Goal: Use online tool/utility: Use online tool/utility

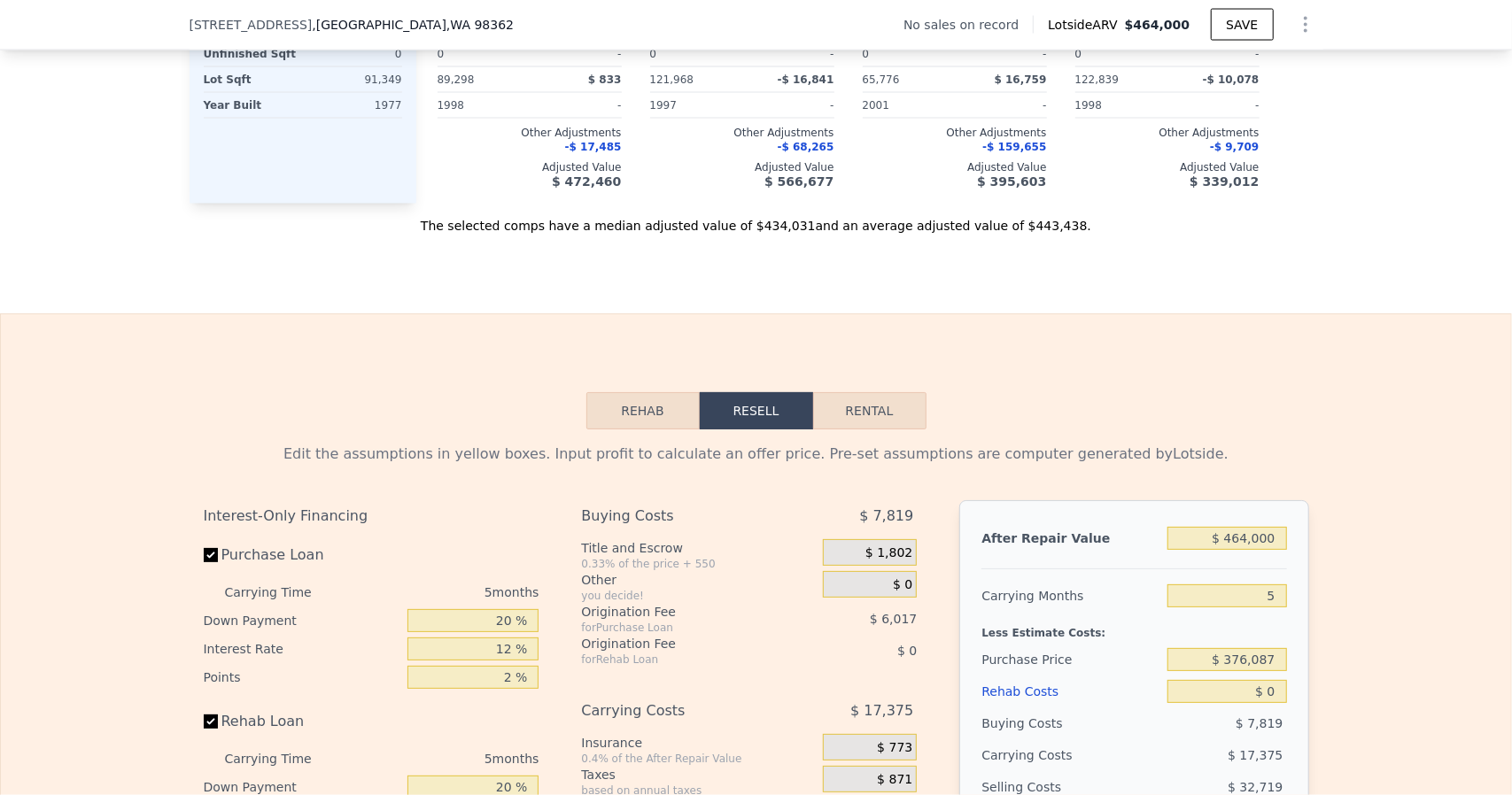
scroll to position [2296, 0]
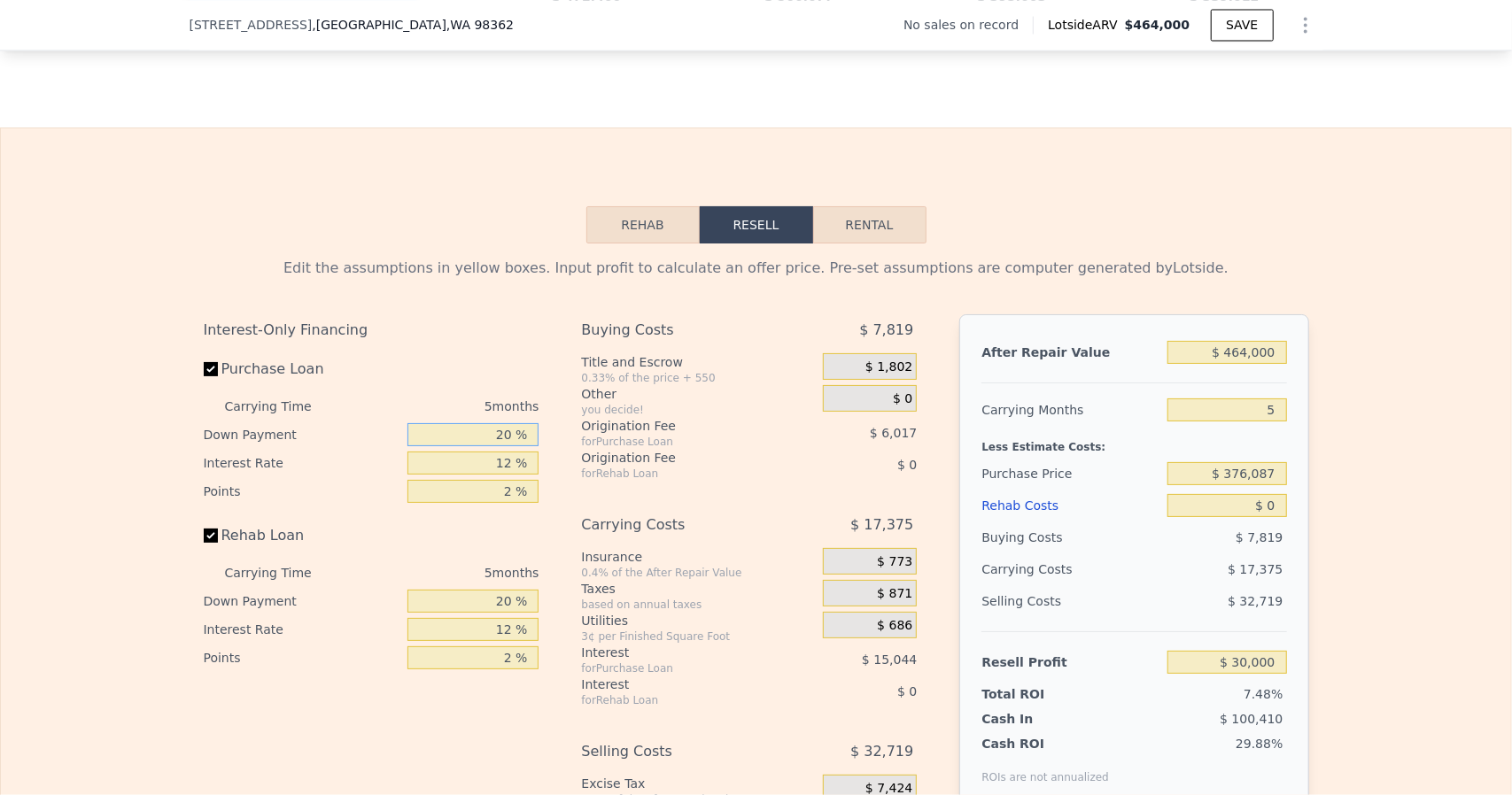
click at [492, 444] on input "20 %" at bounding box center [473, 435] width 131 height 23
type input "1 %"
type input "$ 25,000"
type input "10 %"
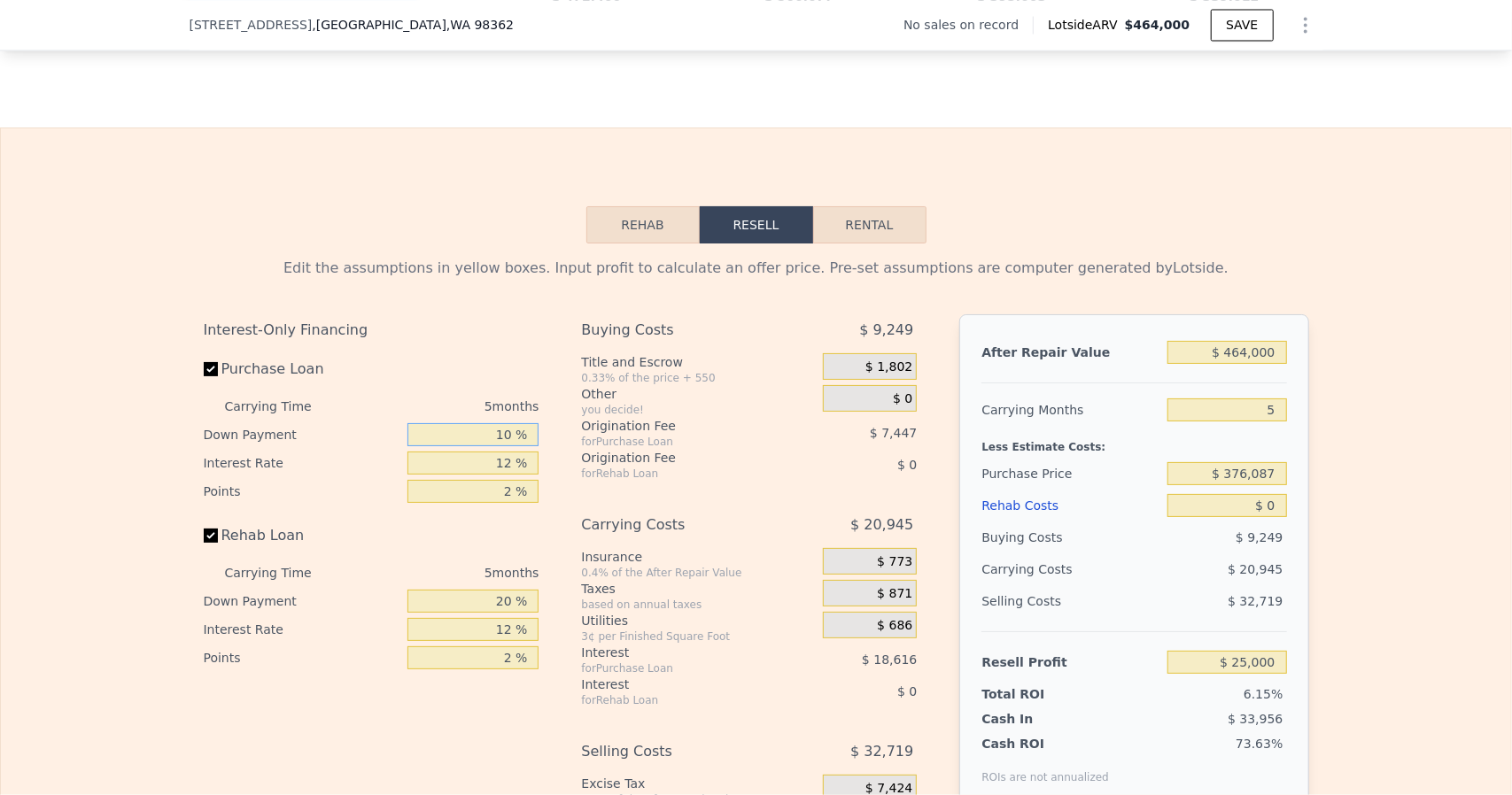
type input "$ 27,367"
type input "10 %"
type input "1 %"
type input "$ 42,882"
type input "10 %"
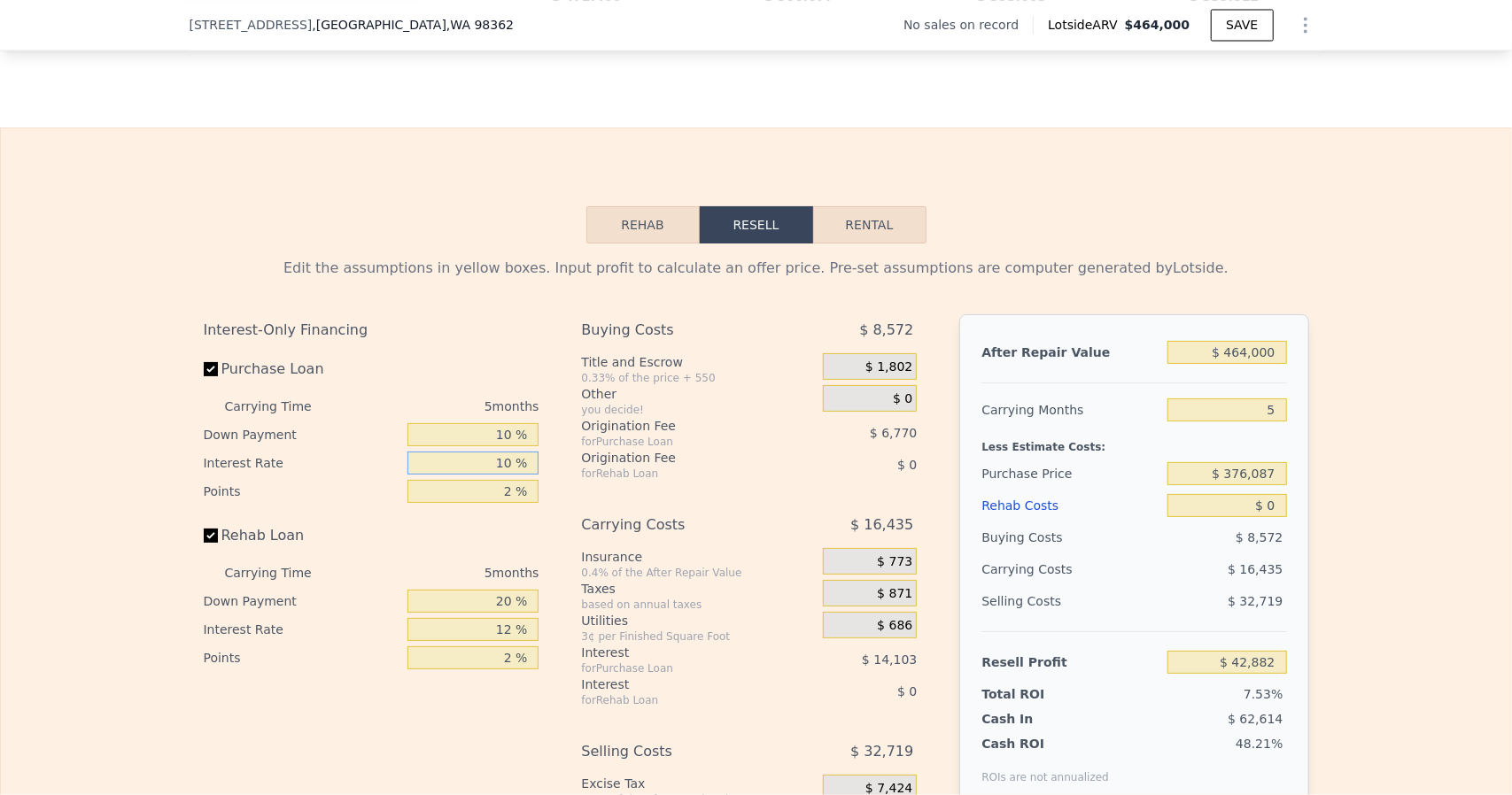
type input "$ 30,187"
type input "10.5 %"
type input "$ 29,482"
type input "10.5 %"
type input "1 %"
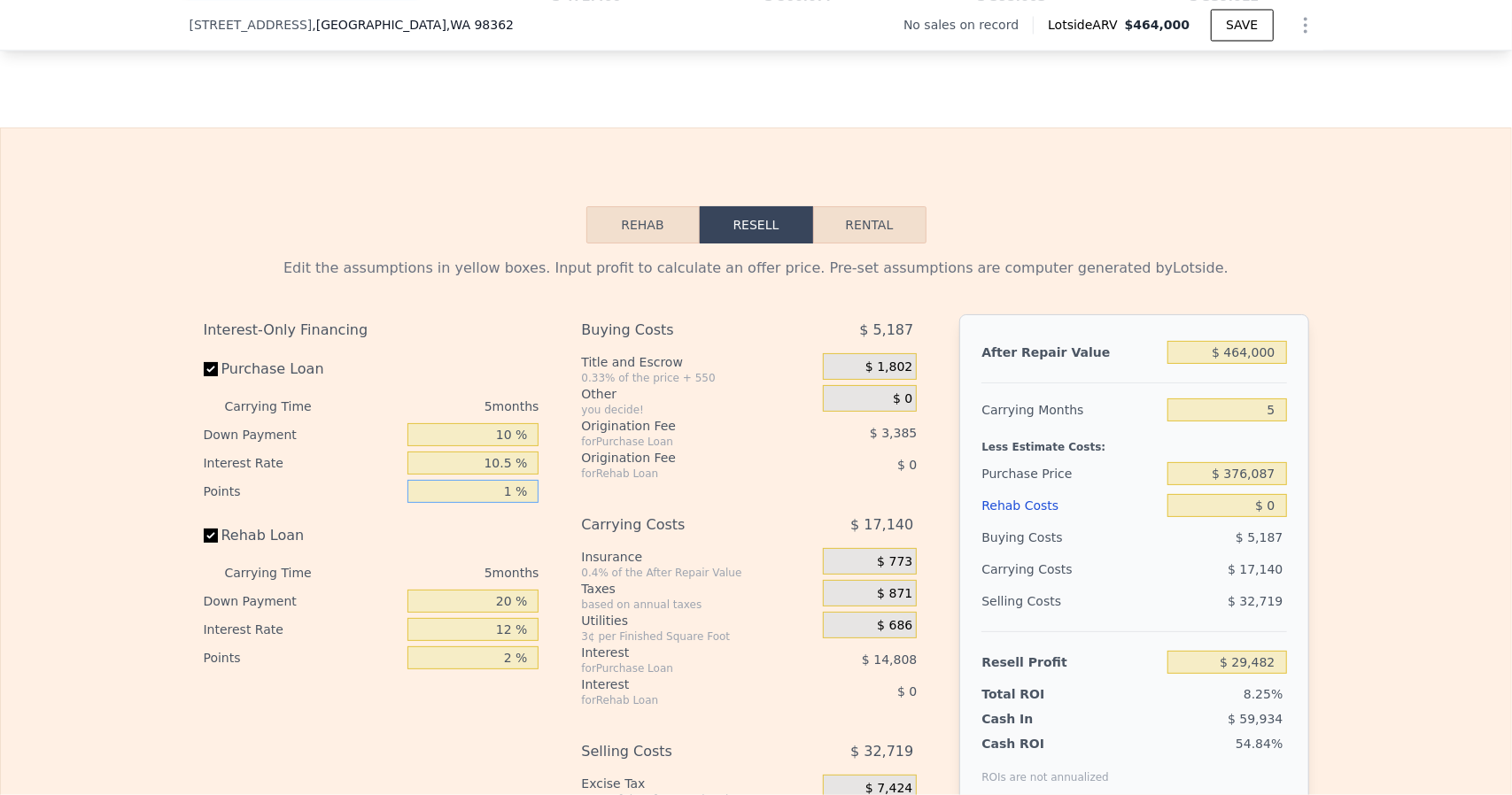
type input "$ 32,867"
type input "1.2 %"
type input "$ 32,190"
type input "1.25 %"
type input "$ 32,021"
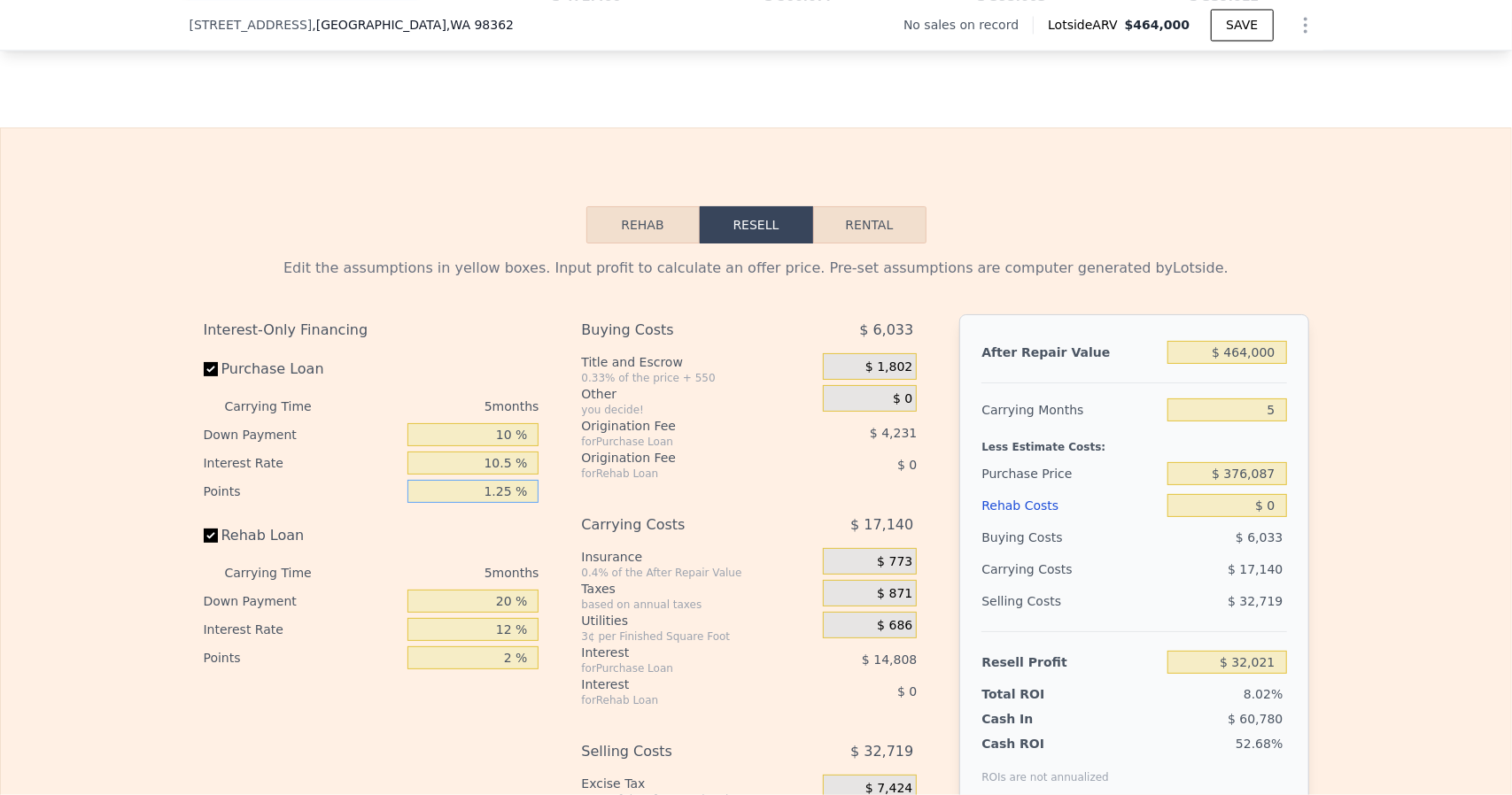
type input "1.25 %"
type input "10 %"
type input "10.5 %"
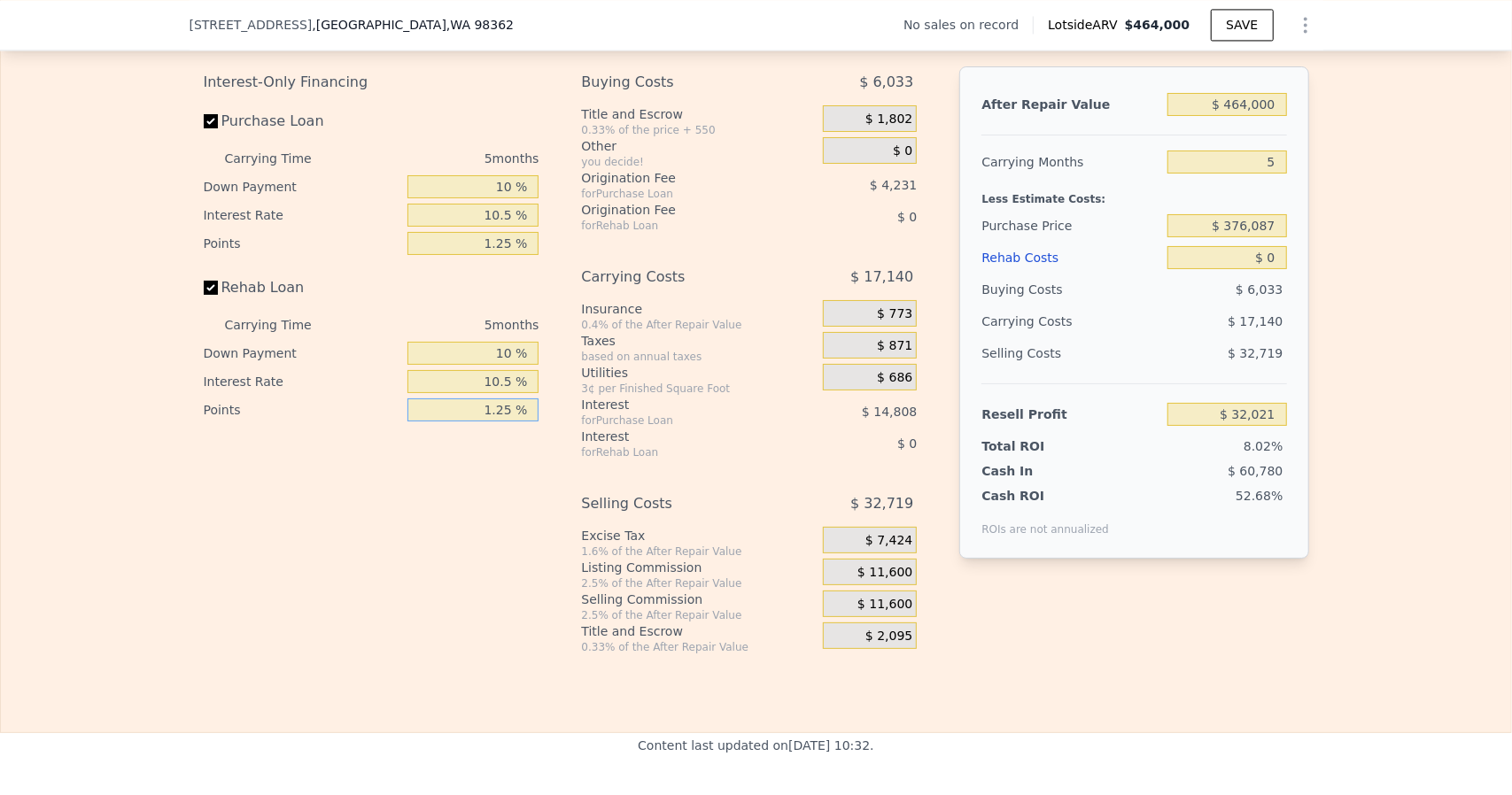
scroll to position [2650, 0]
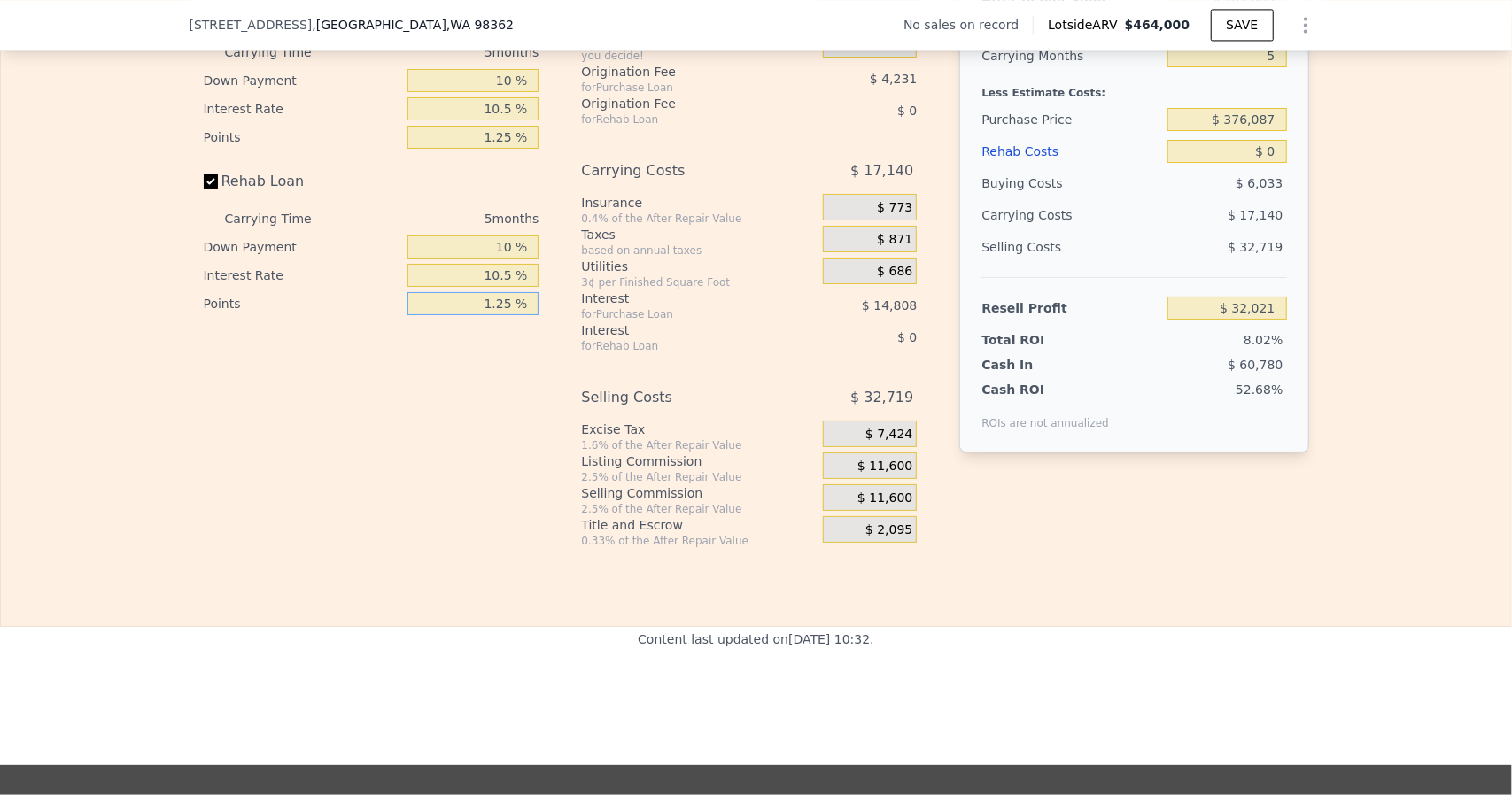
type input "1.25 %"
click at [893, 475] on span "$ 11,600" at bounding box center [884, 466] width 55 height 16
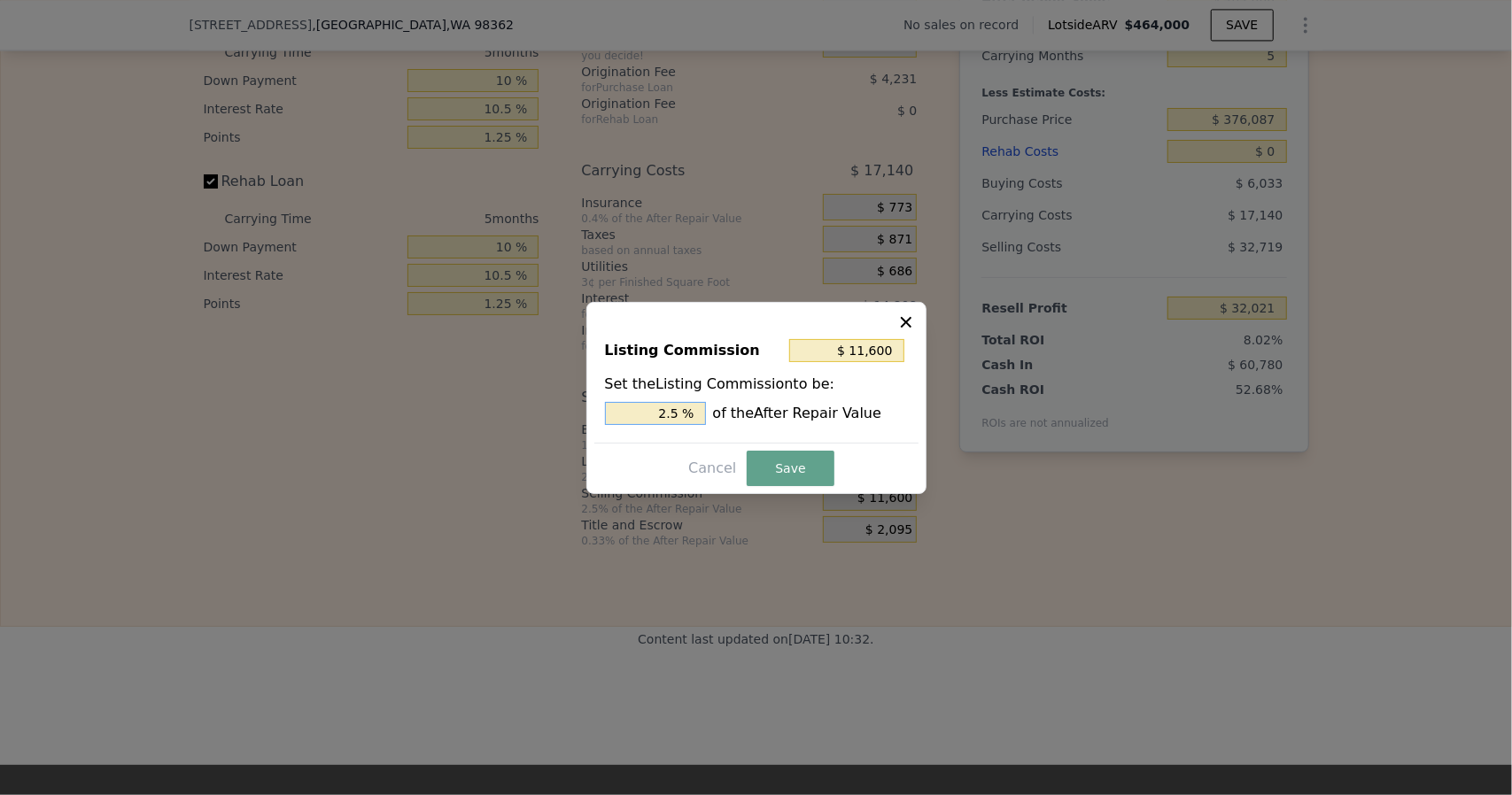
click at [667, 414] on input "2.5 %" at bounding box center [655, 413] width 101 height 23
type input "$ 4,640"
type input "1 %"
click at [784, 466] on button "Save" at bounding box center [790, 468] width 87 height 36
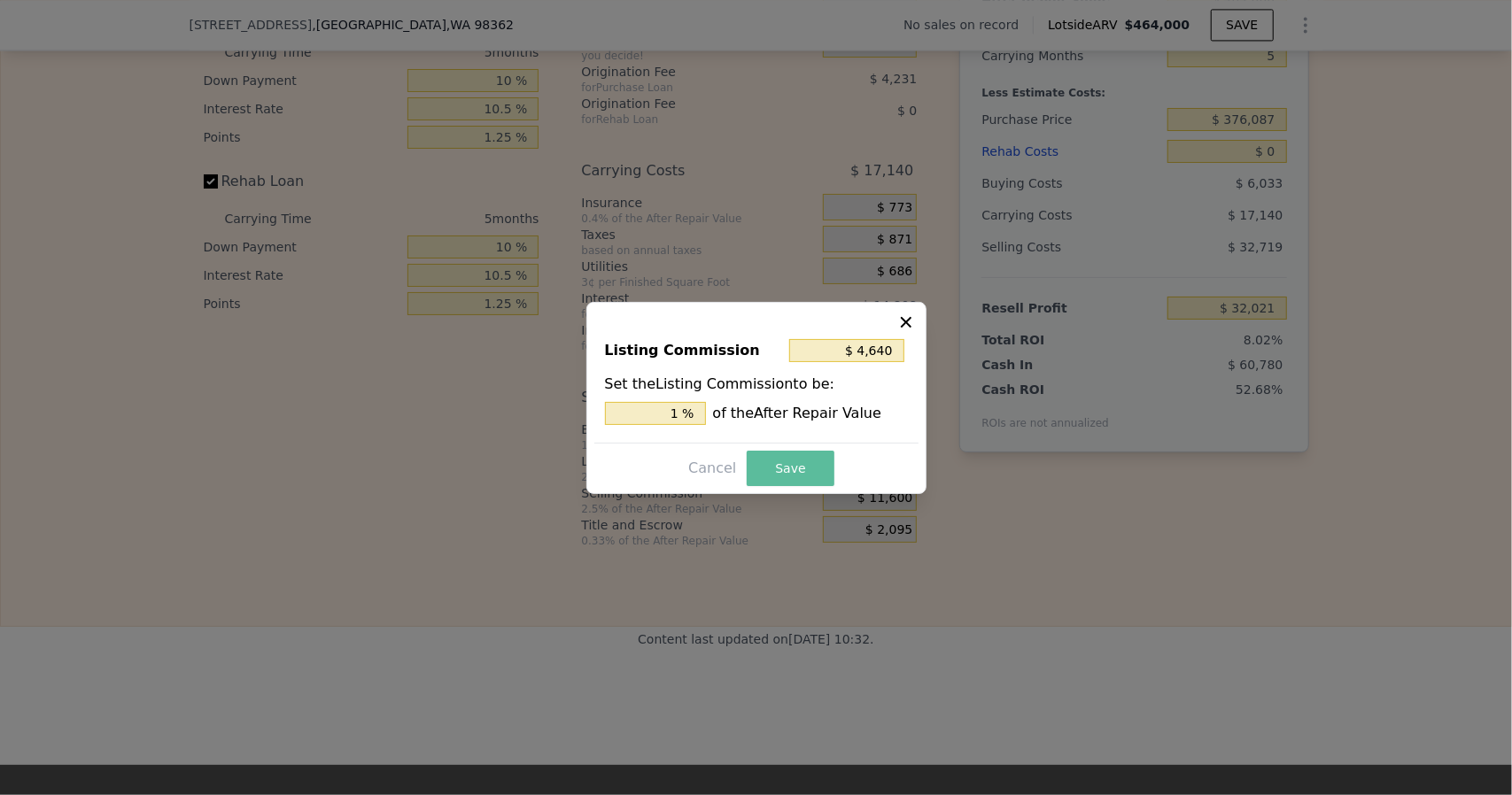
type input "$ 38,981"
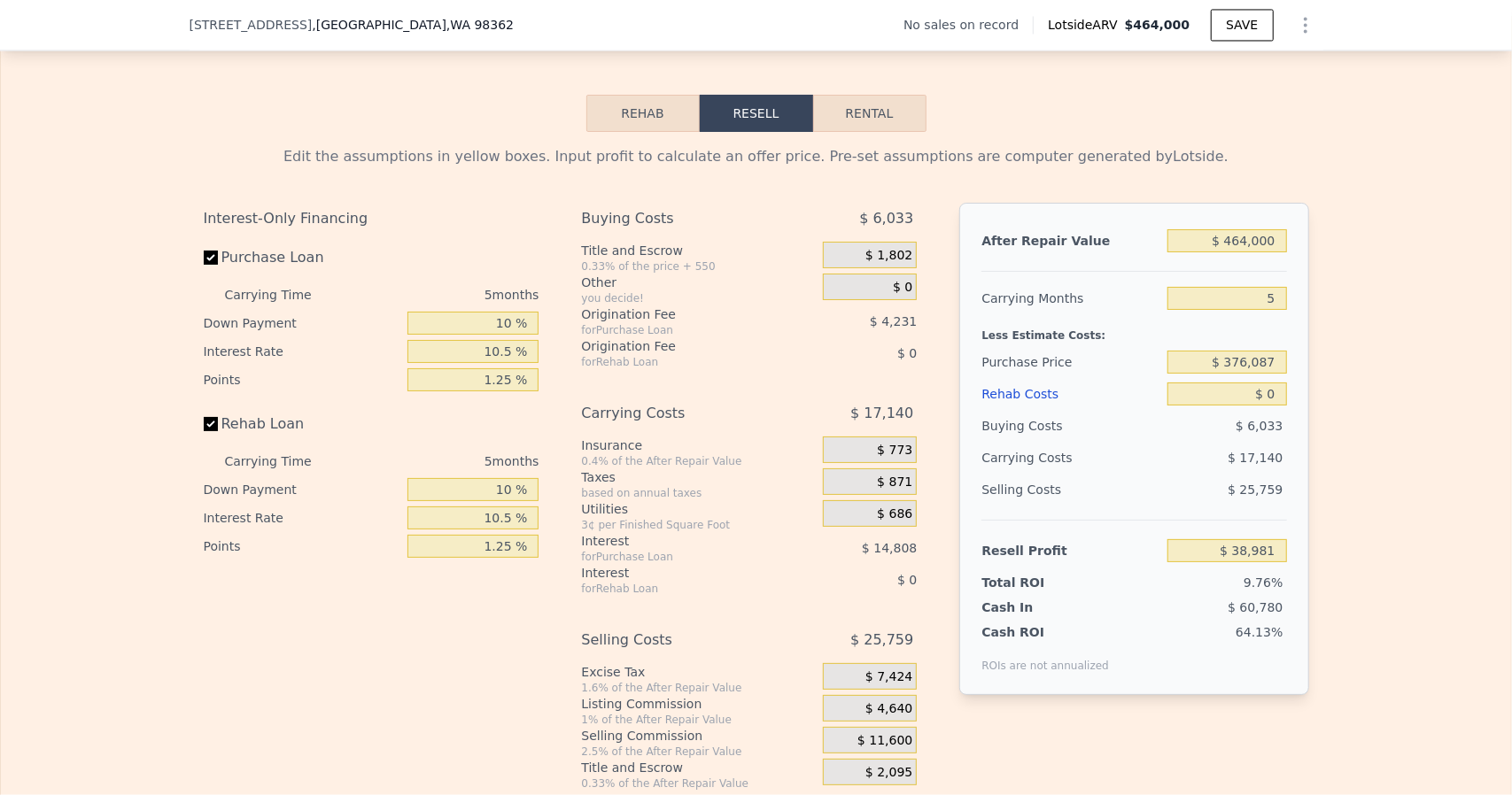
scroll to position [2296, 0]
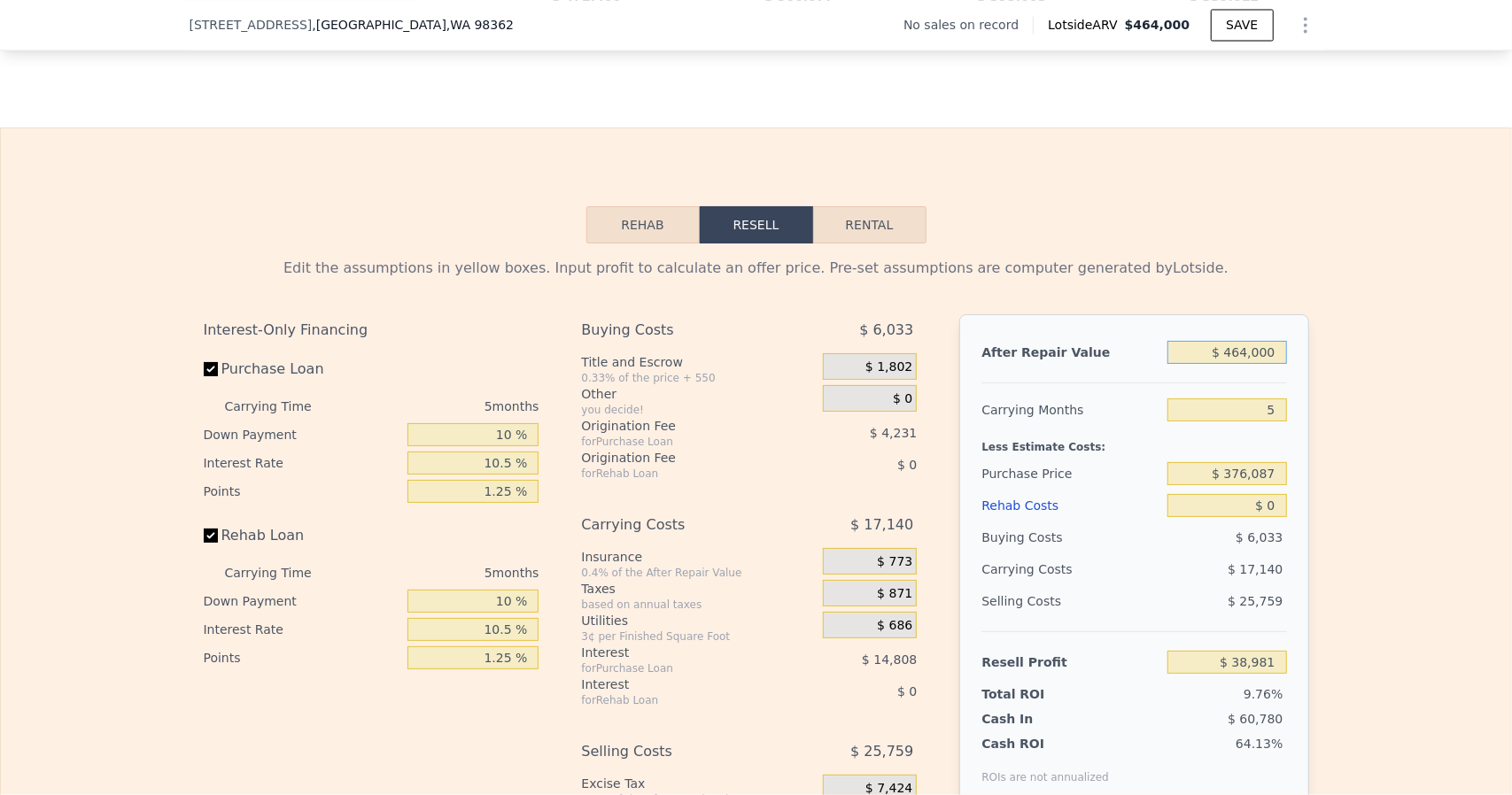
click at [1254, 362] on input "$ 464,000" at bounding box center [1226, 353] width 118 height 23
type input "$ 4"
type input "-$ 399,033"
type input "$ 3"
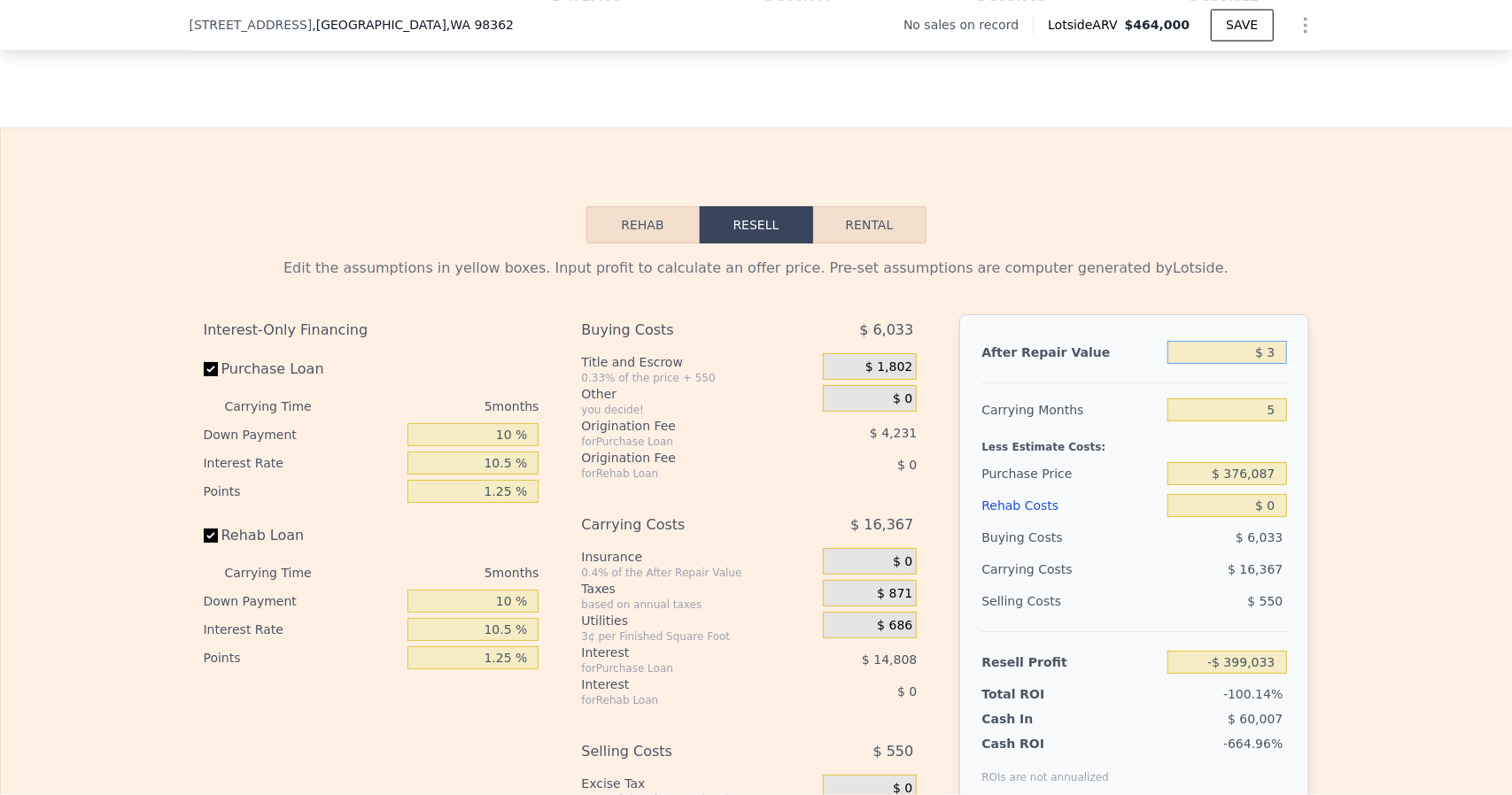
type input "-$ 399,034"
type input "$ 39"
type input "-$ 399,000"
type input "$ 395"
type input "-$ 398,664"
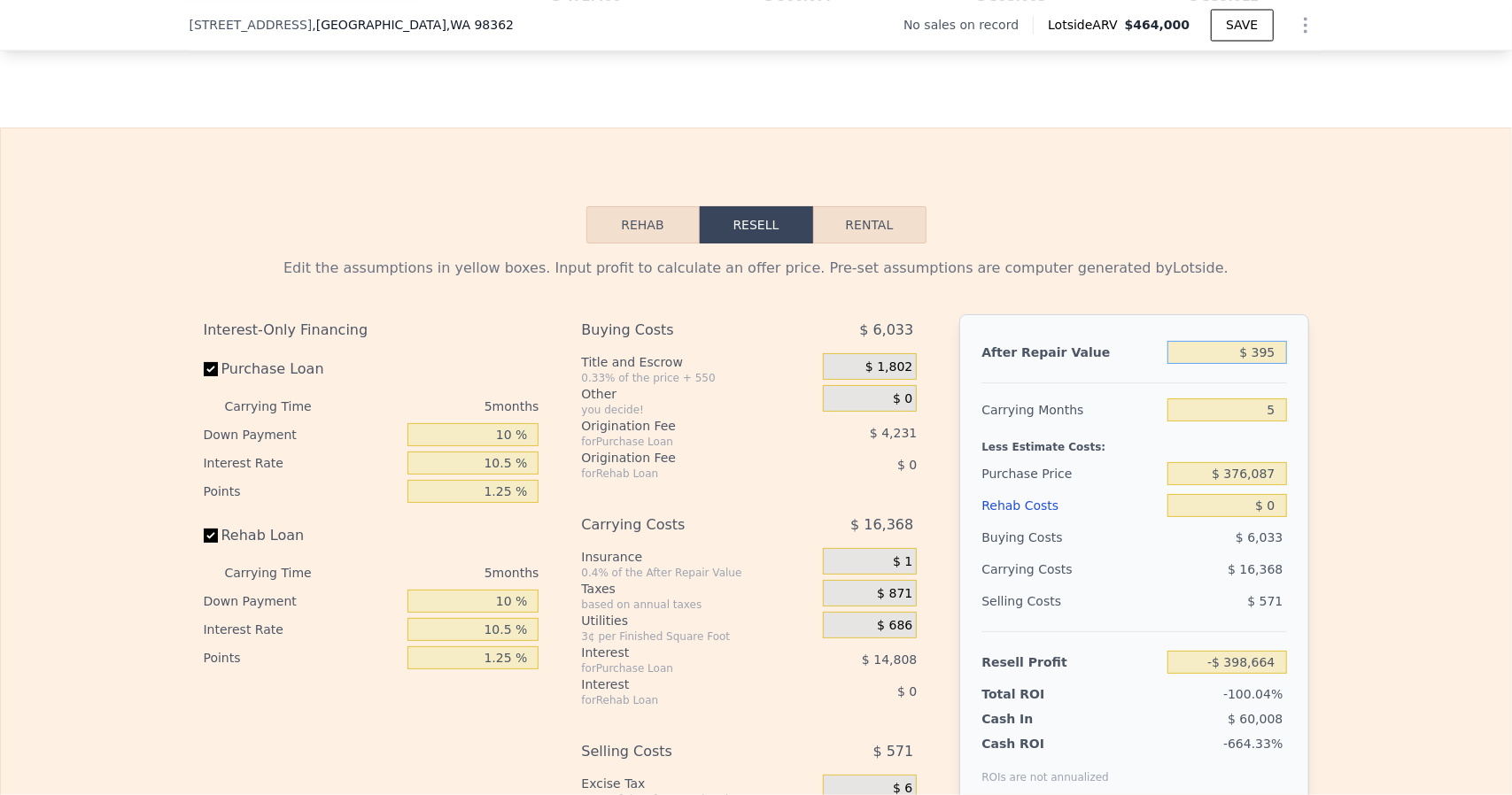
type input "$ 3,950"
type input "-$ 395,309"
type input "$ 39,500"
type input "-$ 361,750"
type input "$ 395,000"
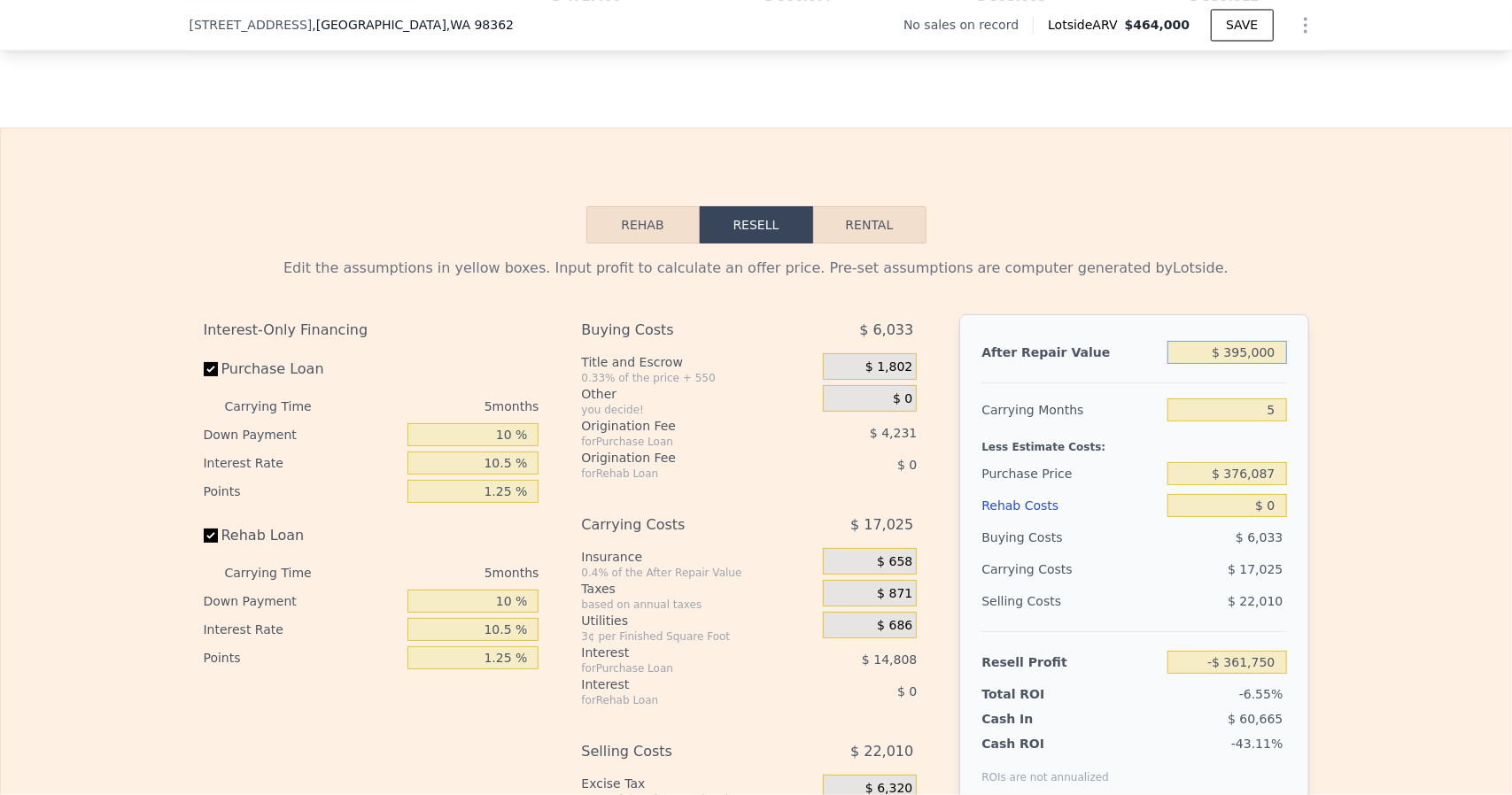
type input "-$ 26,155"
type input "$ 395,000"
type input "$ 230,000"
type input "$ 127,816"
type input "$ 7"
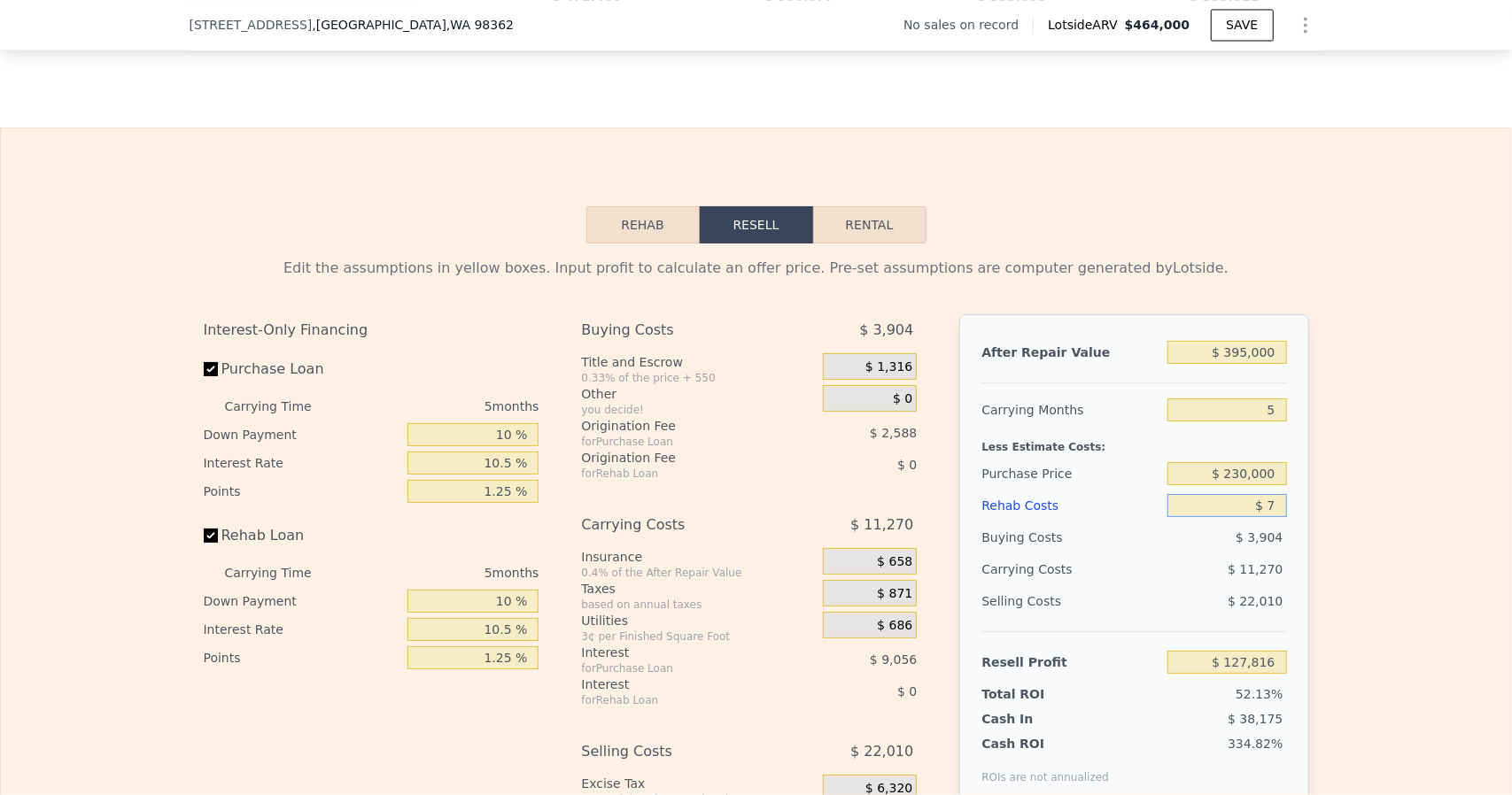
type input "$ 127,809"
type input "$ 70"
type input "$ 127,740"
type input "$ 700"
type input "$ 127,078"
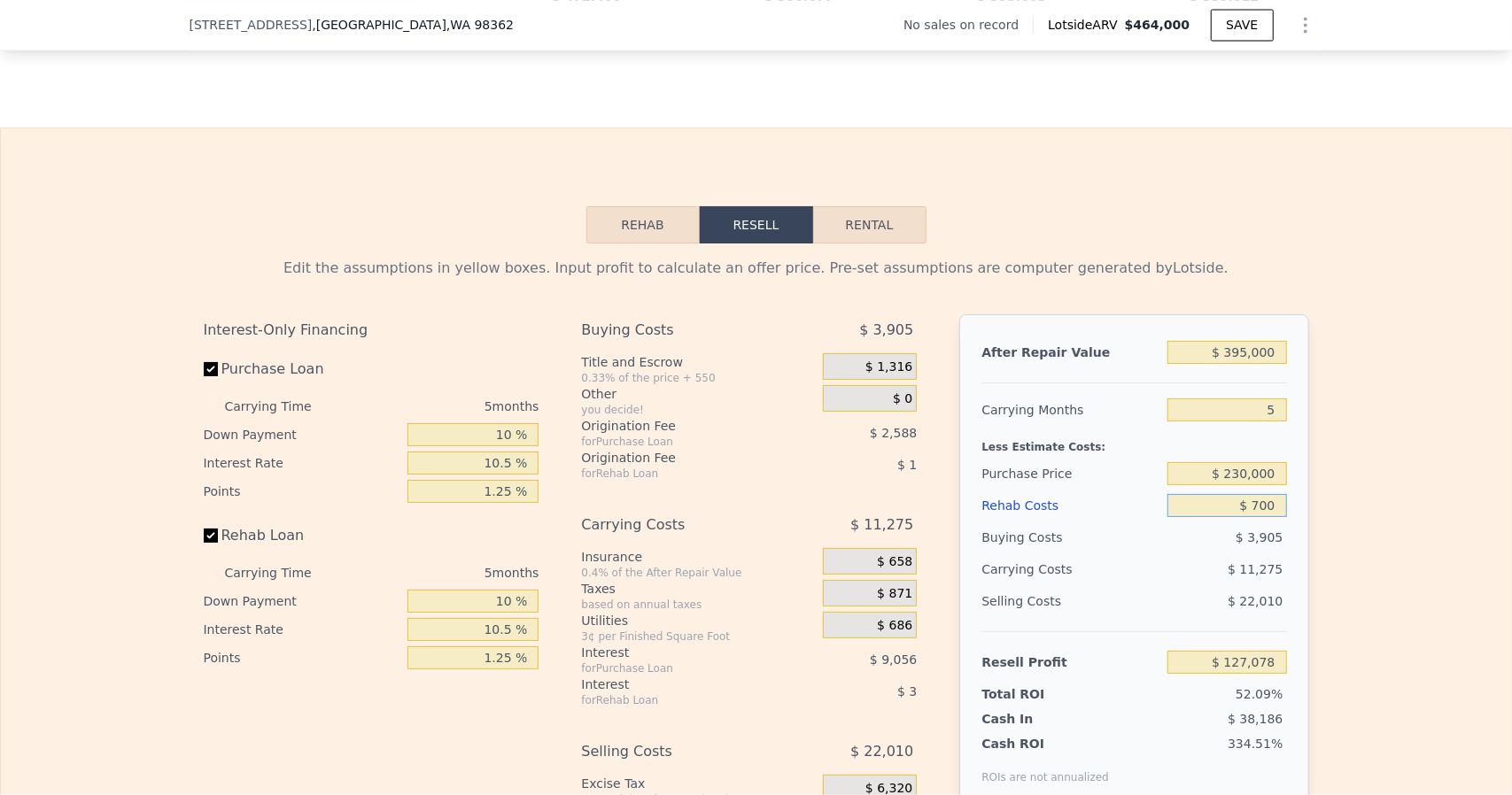
type input "$ 7,000"
type input "$ 120,462"
type input "$ 70,000"
type input "$ 54,273"
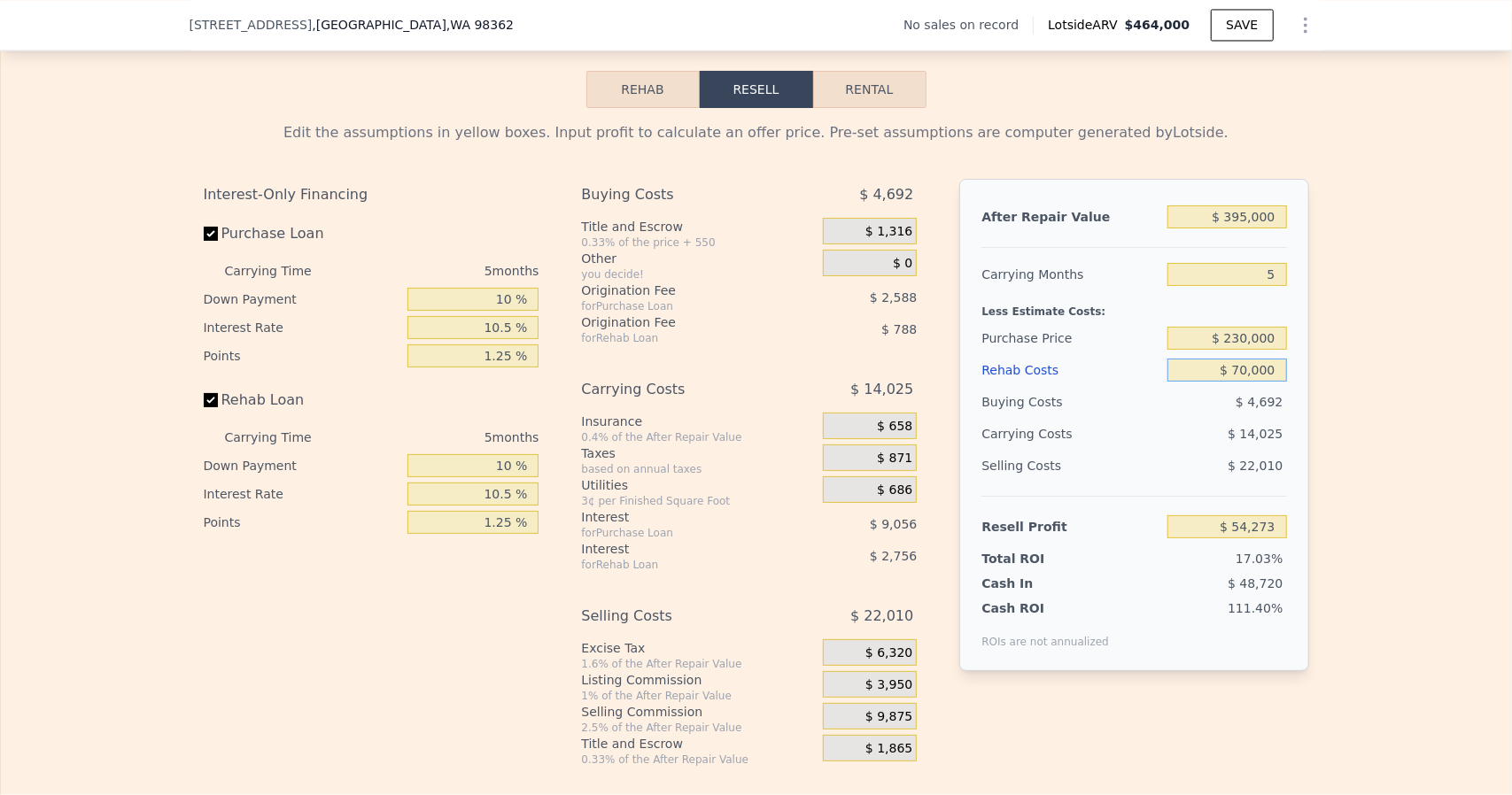
scroll to position [2472, 0]
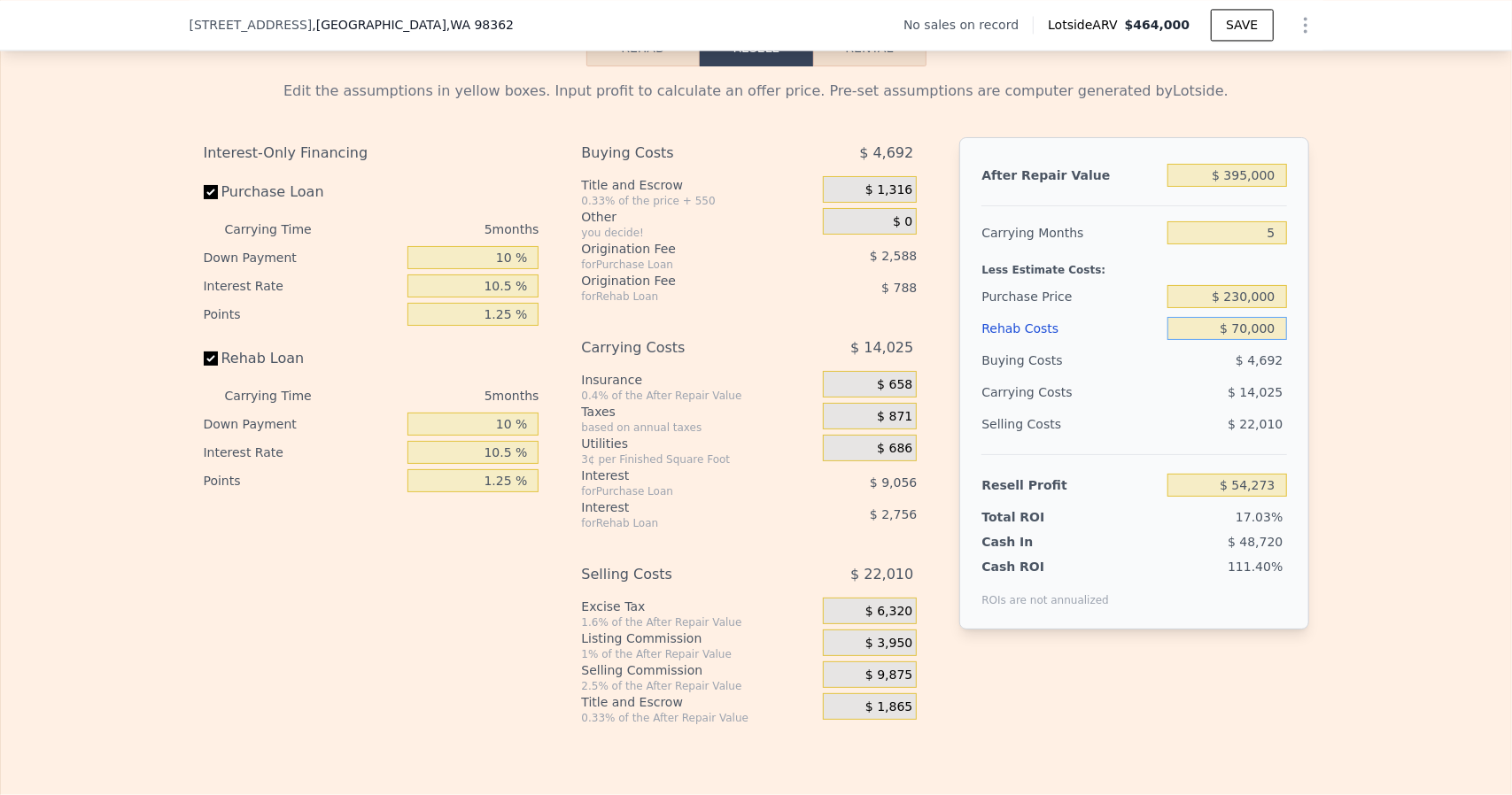
type input "$ 70,000"
drag, startPoint x: 1244, startPoint y: 301, endPoint x: 1232, endPoint y: 306, distance: 13.0
click at [1232, 306] on input "$ 230,000" at bounding box center [1226, 297] width 118 height 23
click at [1316, 352] on div "Edit the assumptions in yellow boxes. Input profit to calculate an offer price.…" at bounding box center [756, 395] width 1510 height 658
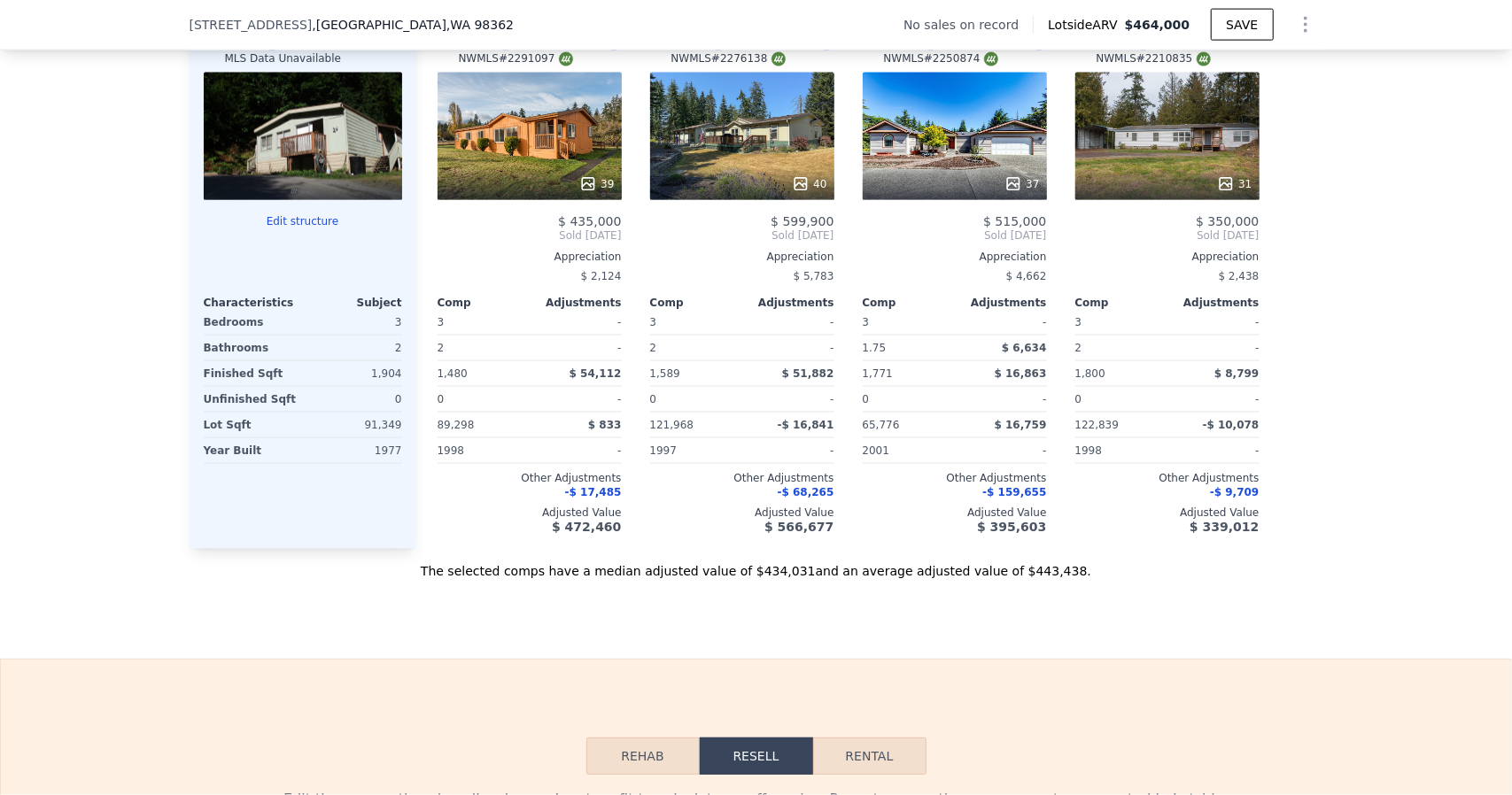
scroll to position [1676, 0]
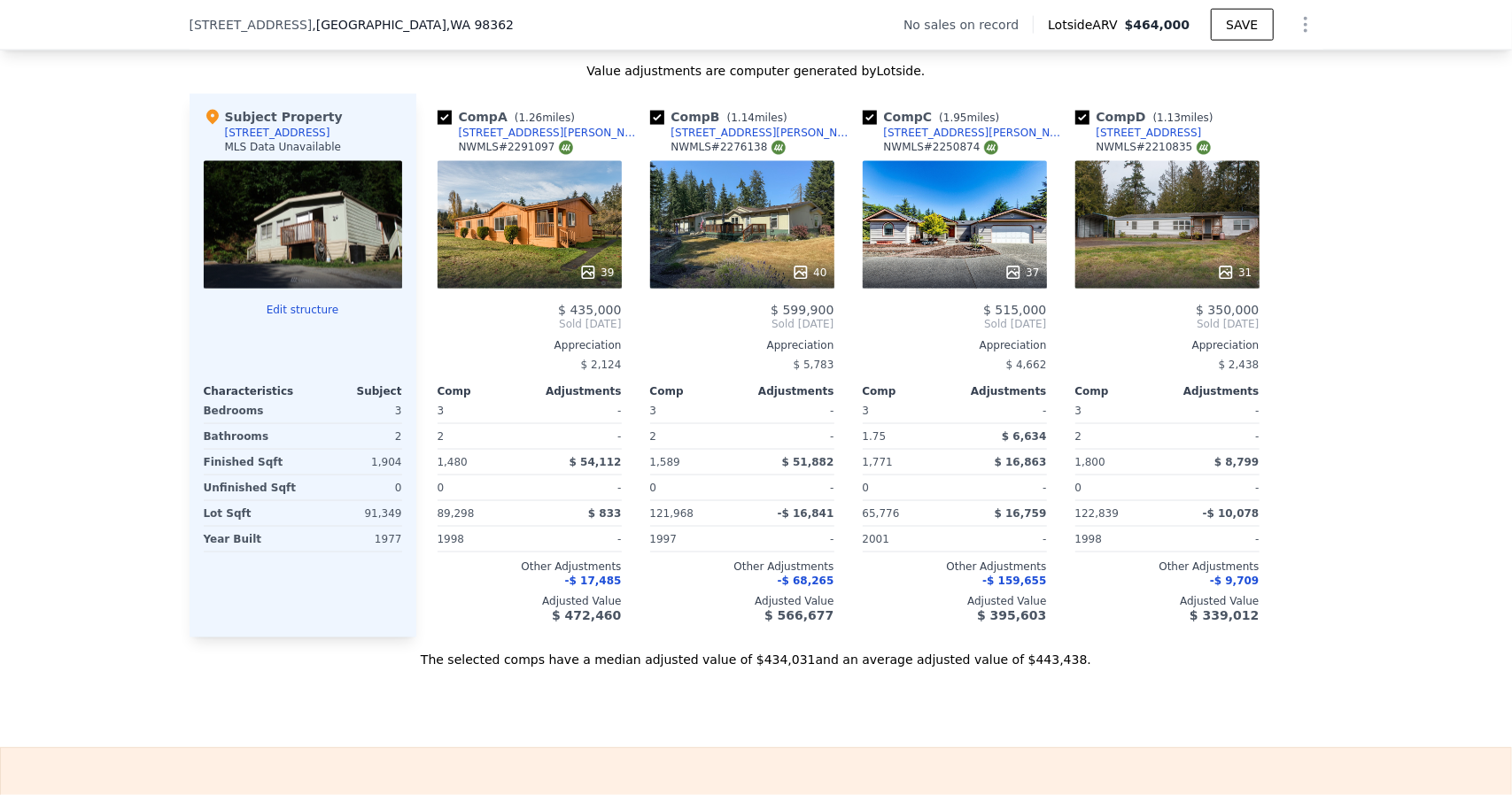
click at [534, 228] on div "39" at bounding box center [530, 225] width 185 height 128
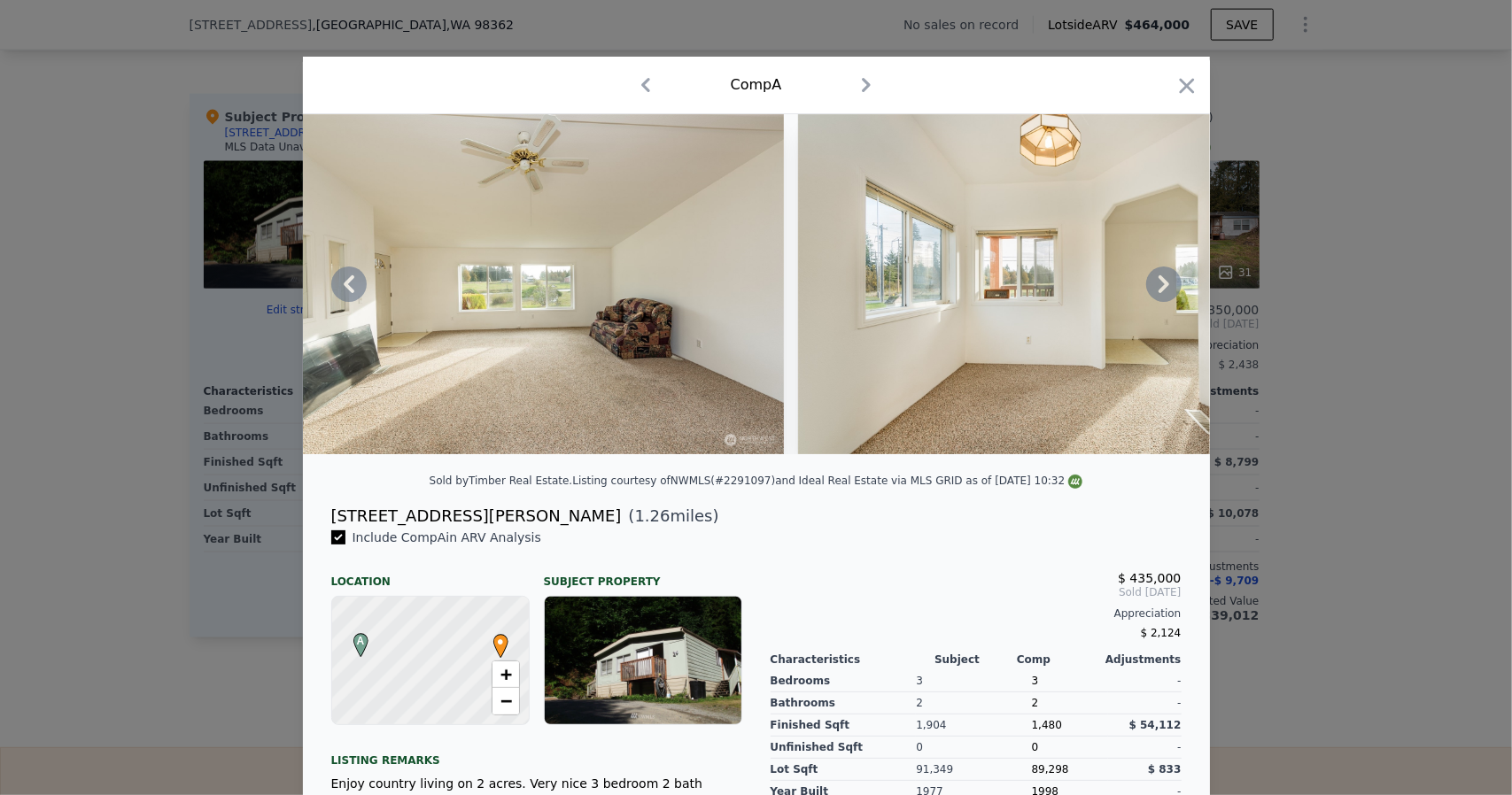
scroll to position [0, 3434]
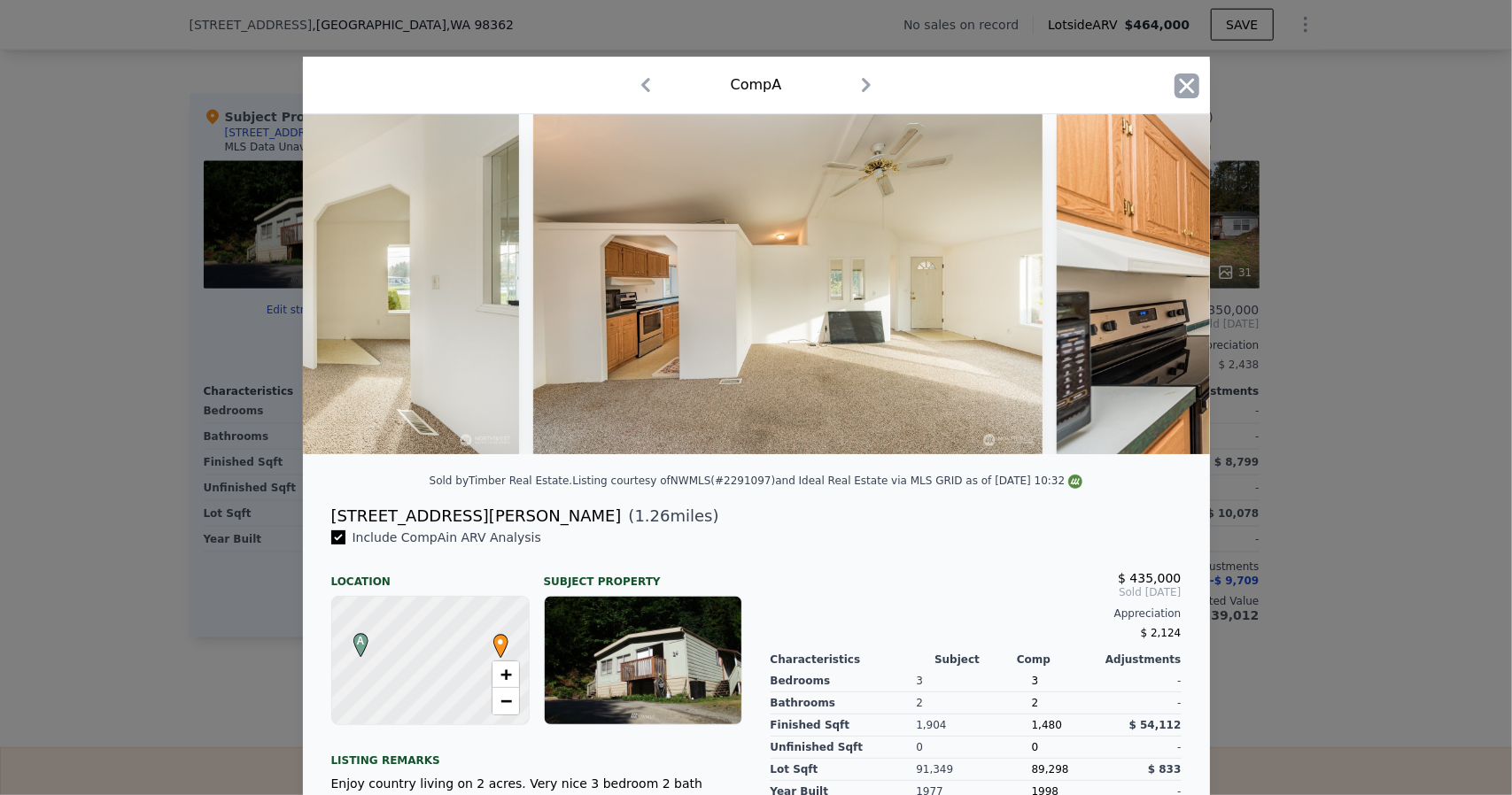
click at [1179, 98] on icon "button" at bounding box center [1187, 86] width 25 height 25
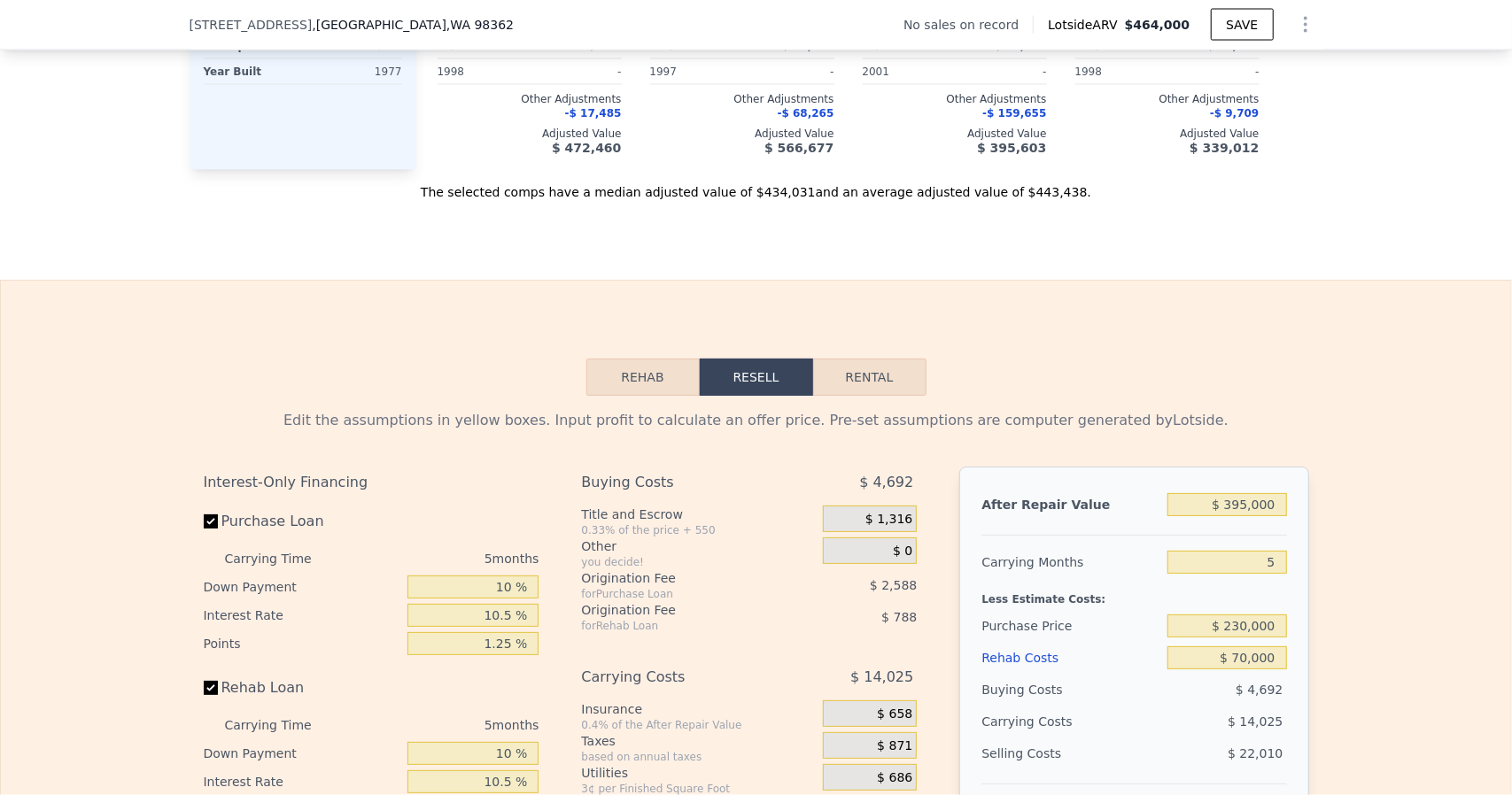
scroll to position [2207, 0]
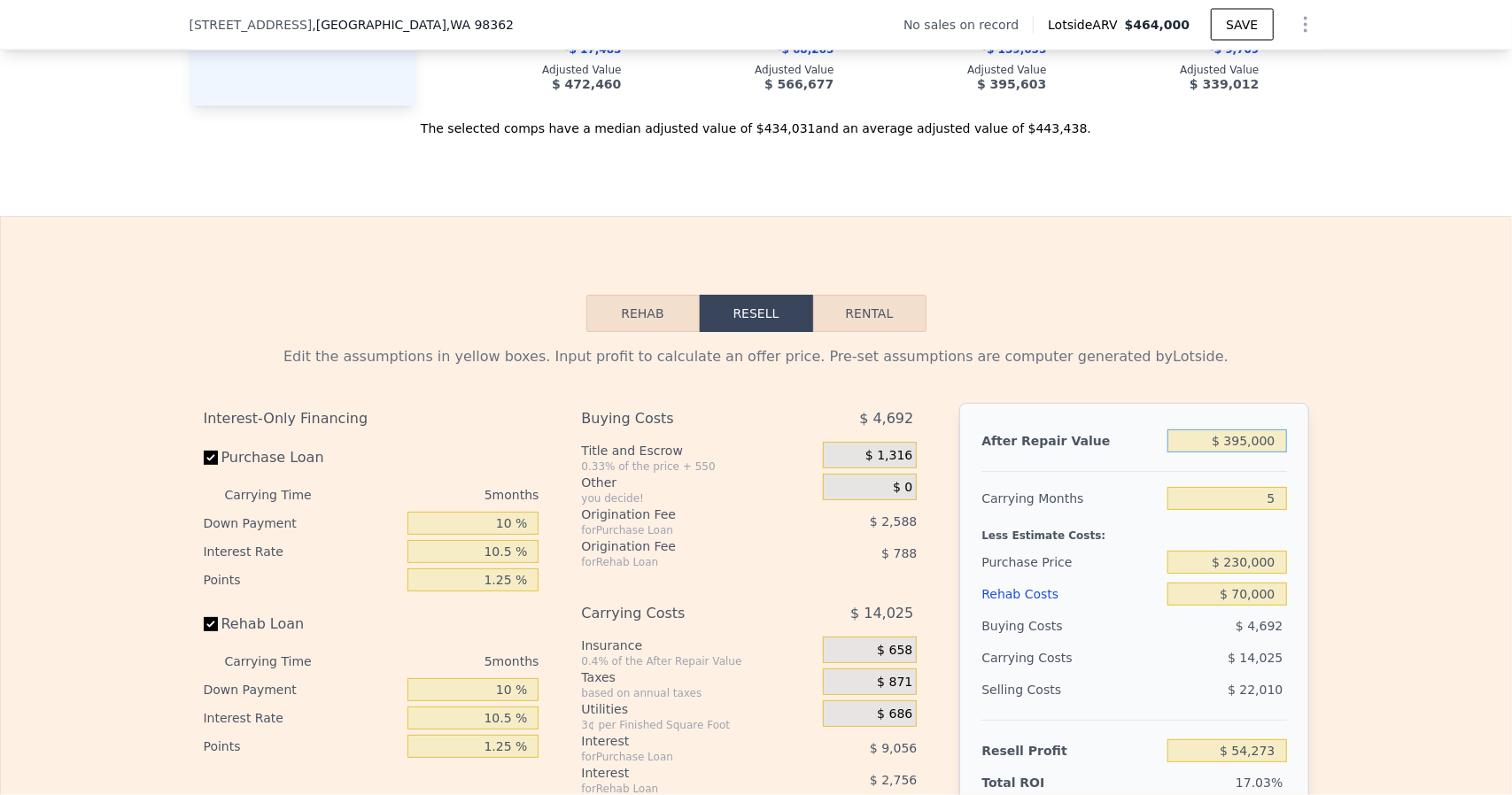
drag, startPoint x: 1245, startPoint y: 455, endPoint x: 1226, endPoint y: 454, distance: 19.0
click at [1226, 453] on input "$ 395,000" at bounding box center [1226, 441] width 118 height 23
type input "$ 4,000"
type input "-$ 314,833"
type input "$ 42,000"
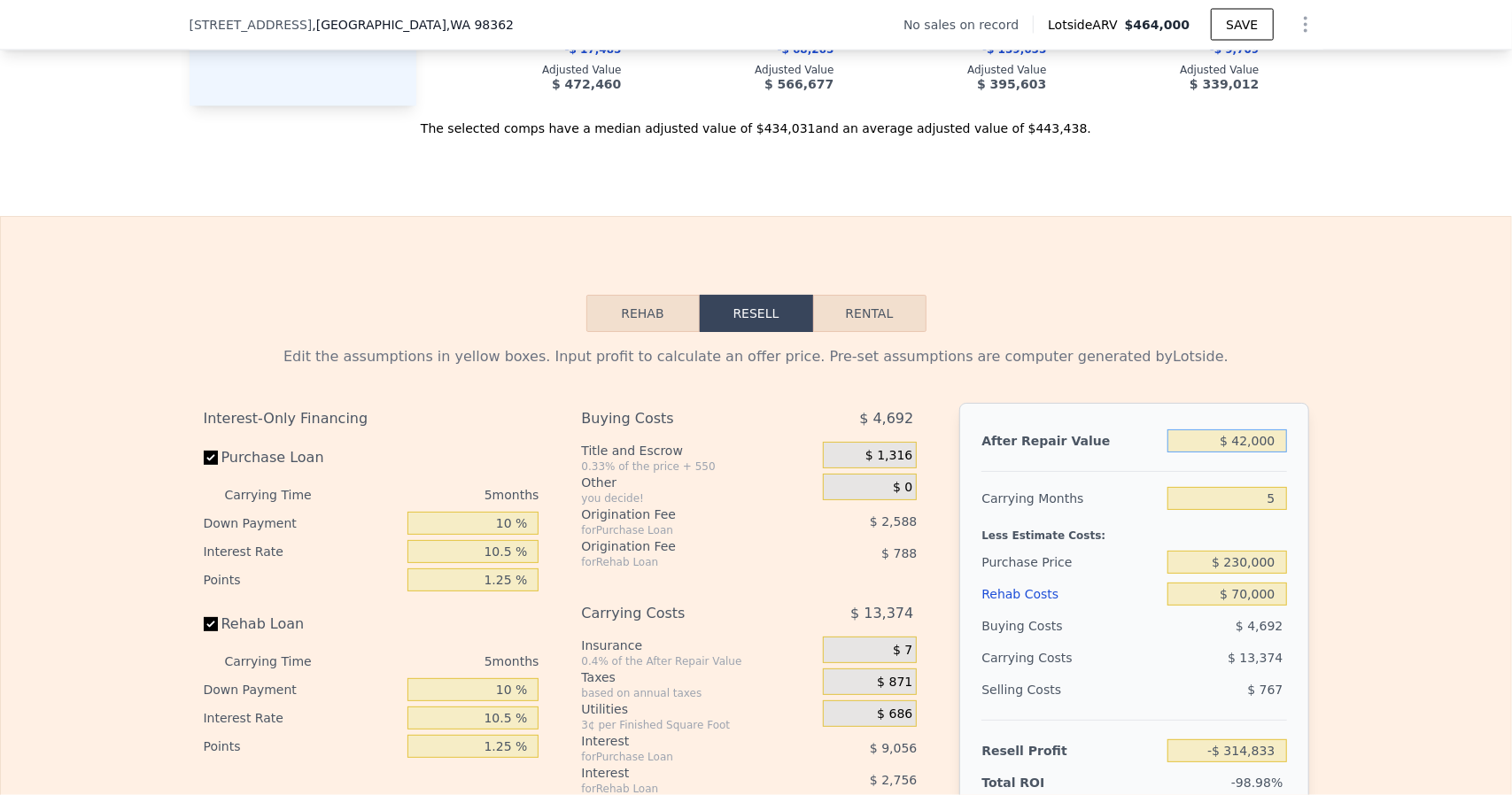
type input "-$ 278,961"
type input "$ 425,000"
type input "$ 82,593"
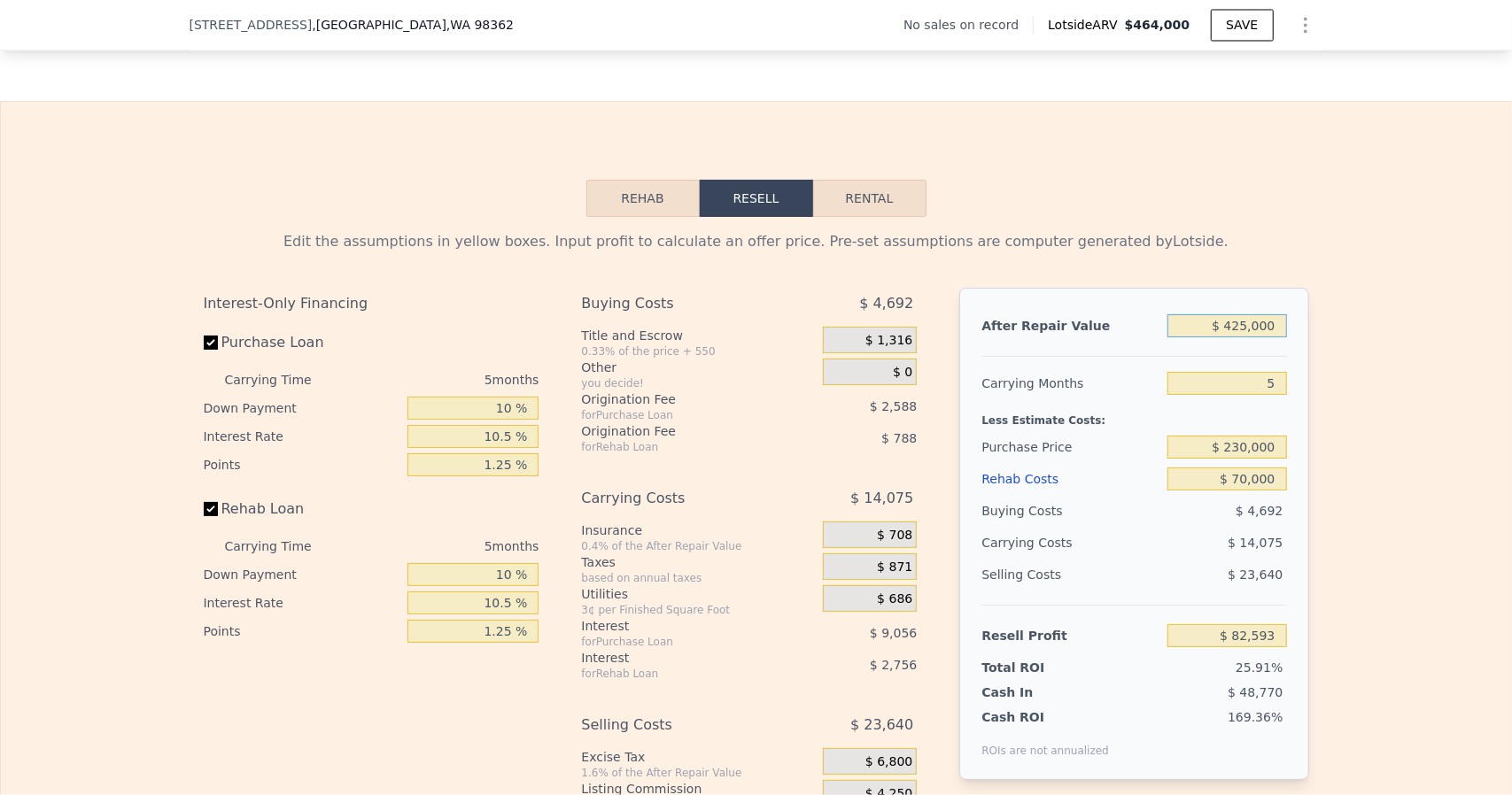
scroll to position [2472, 0]
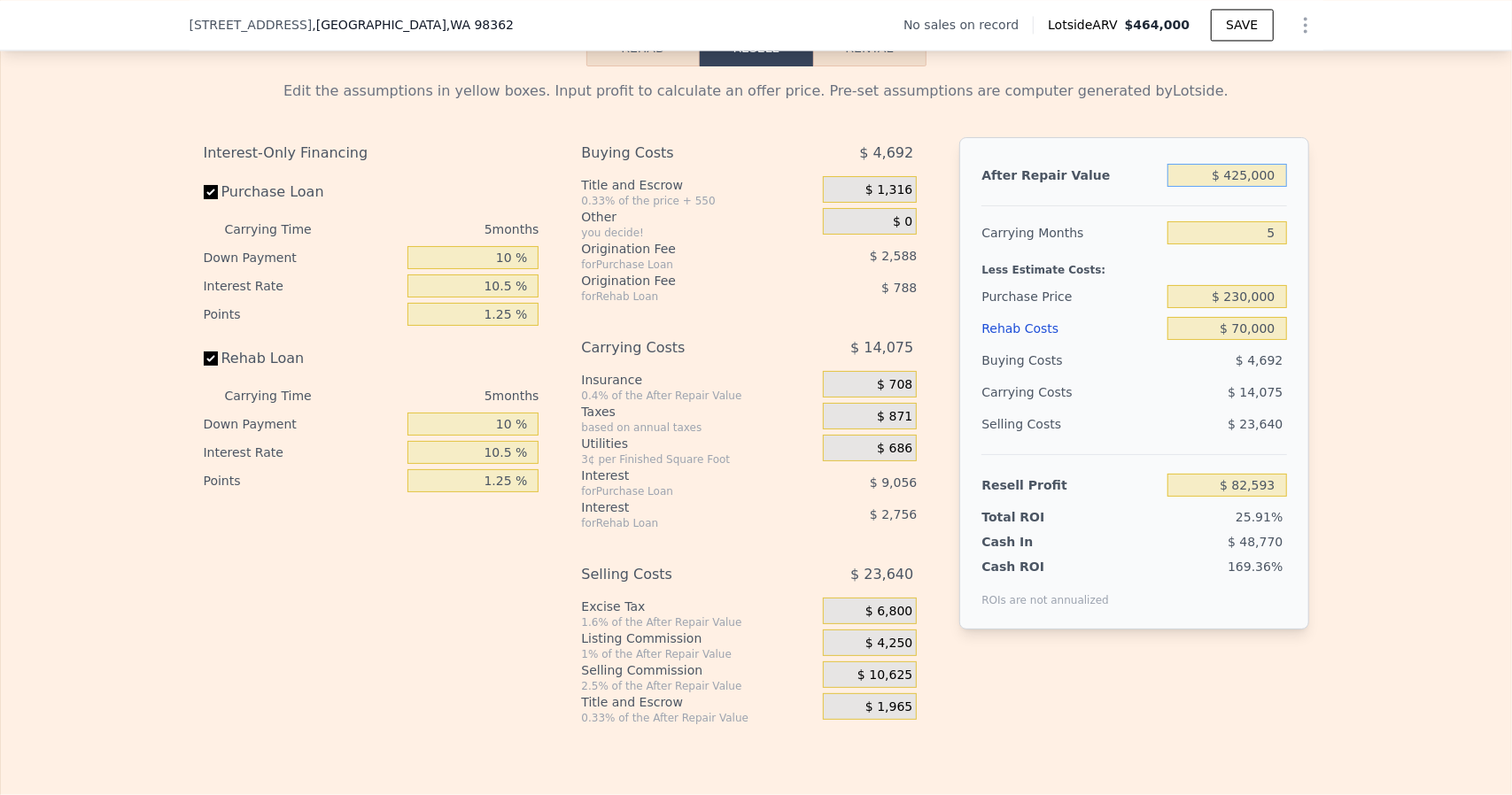
type input "$ 425,000"
click at [1241, 302] on input "$ 230,000" at bounding box center [1226, 297] width 118 height 23
drag, startPoint x: 1243, startPoint y: 304, endPoint x: 1230, endPoint y: 309, distance: 13.9
click at [1230, 309] on input "$ 230,000" at bounding box center [1226, 297] width 118 height 23
type input "$ 250,000"
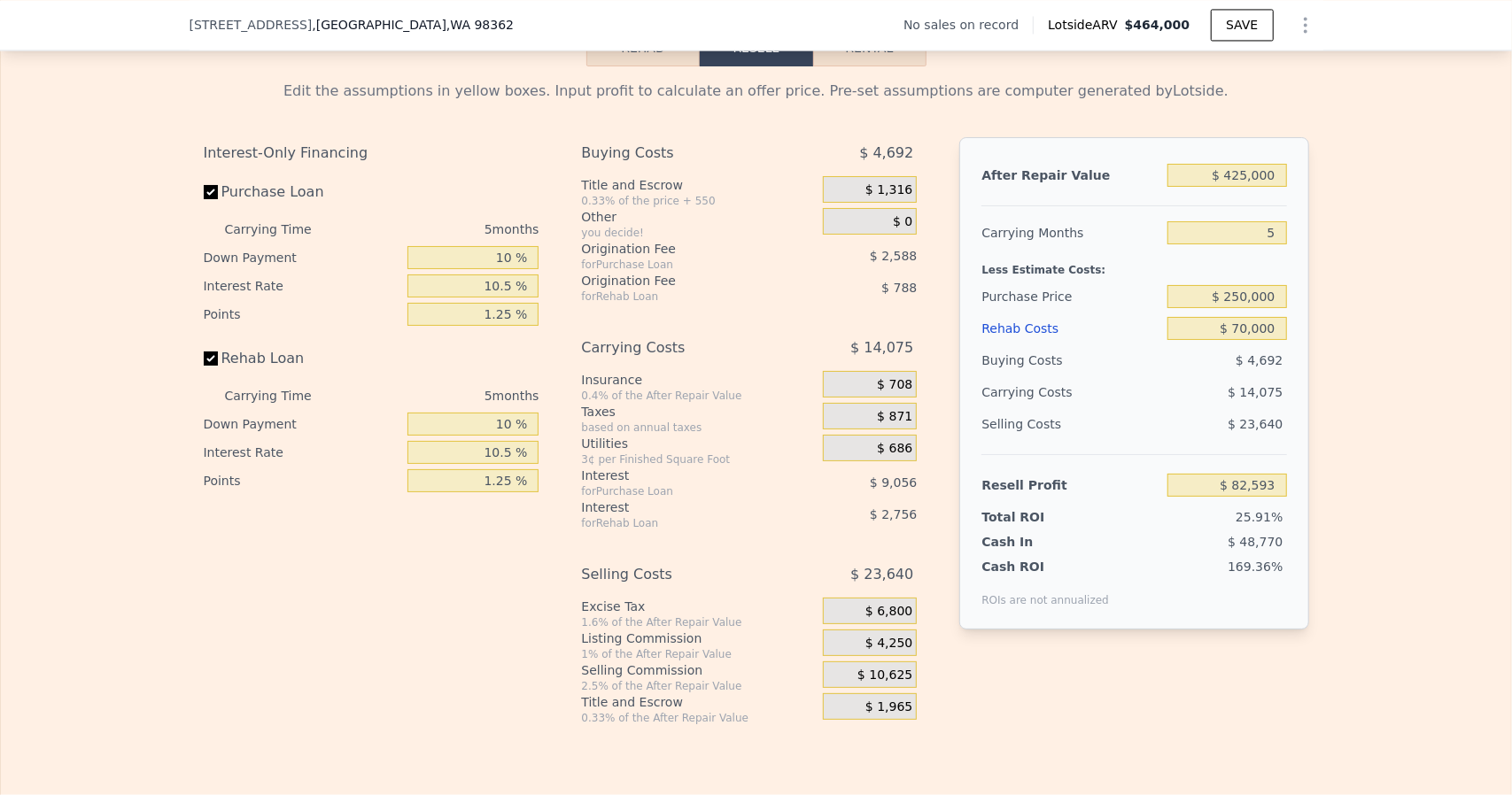
click at [1297, 375] on div "After Repair Value $ 425,000 Carrying Months 5 Less Estimate Costs: Purchase Pr…" at bounding box center [1133, 384] width 349 height 492
type input "$ 61,511"
click at [243, 197] on label "Purchase Loan" at bounding box center [302, 191] width 197 height 32
click at [218, 197] on input "Purchase Loan" at bounding box center [211, 192] width 14 height 14
checkbox input "false"
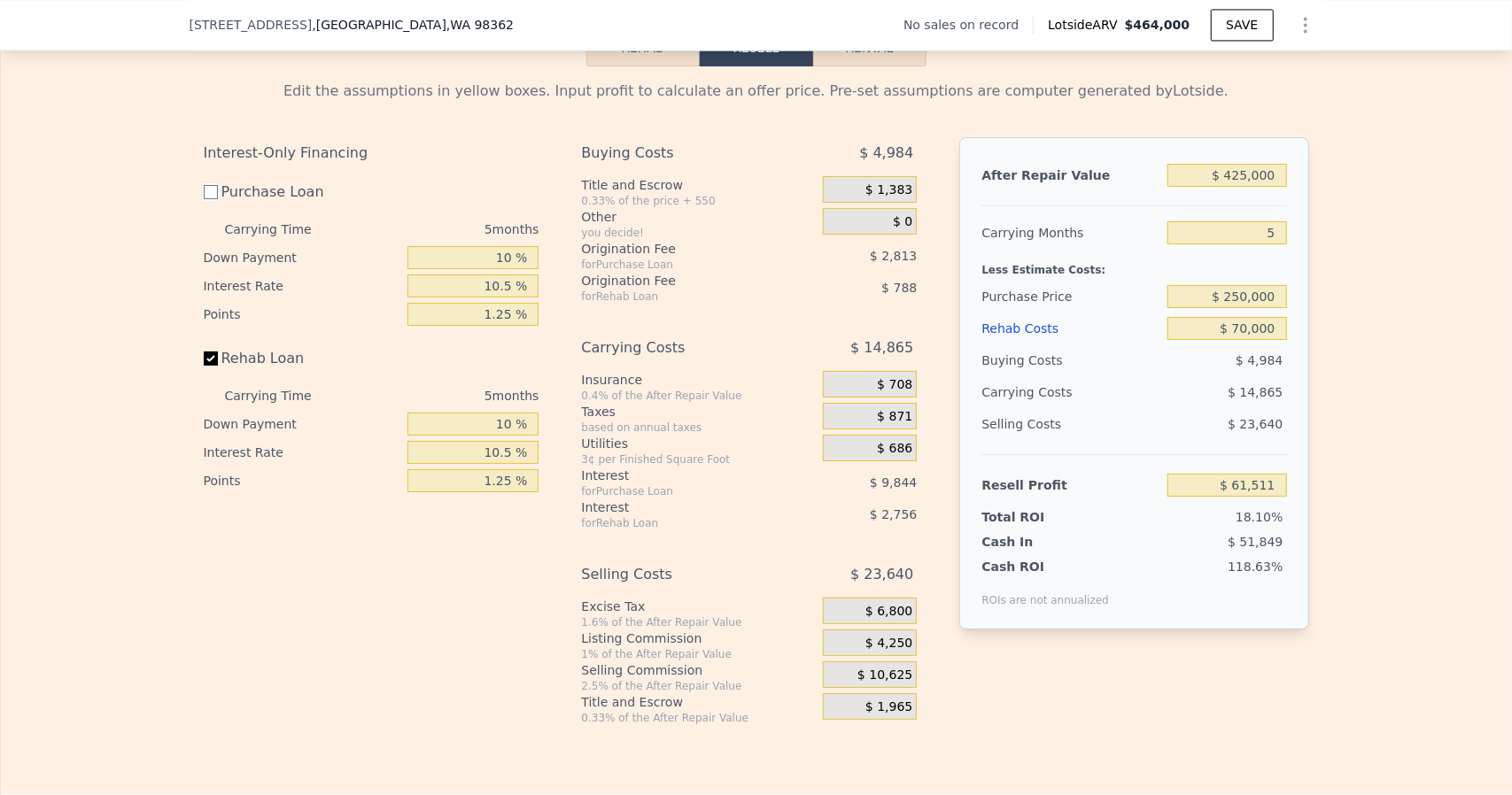
type input "$ 74,169"
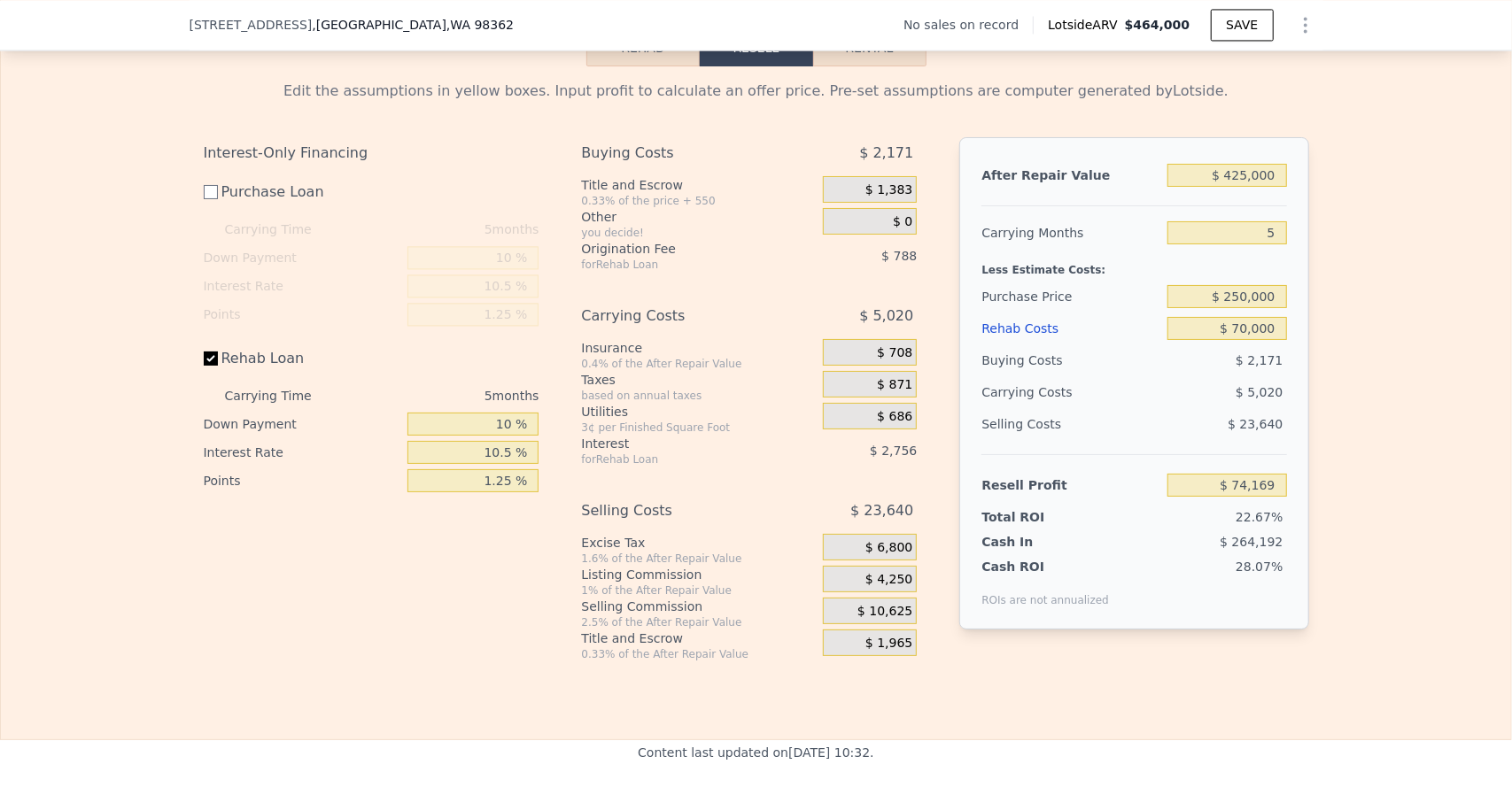
click at [235, 366] on label "Rehab Loan" at bounding box center [302, 359] width 197 height 32
click at [218, 365] on input "Rehab Loan" at bounding box center [211, 359] width 14 height 14
checkbox input "false"
type input "$ 77,712"
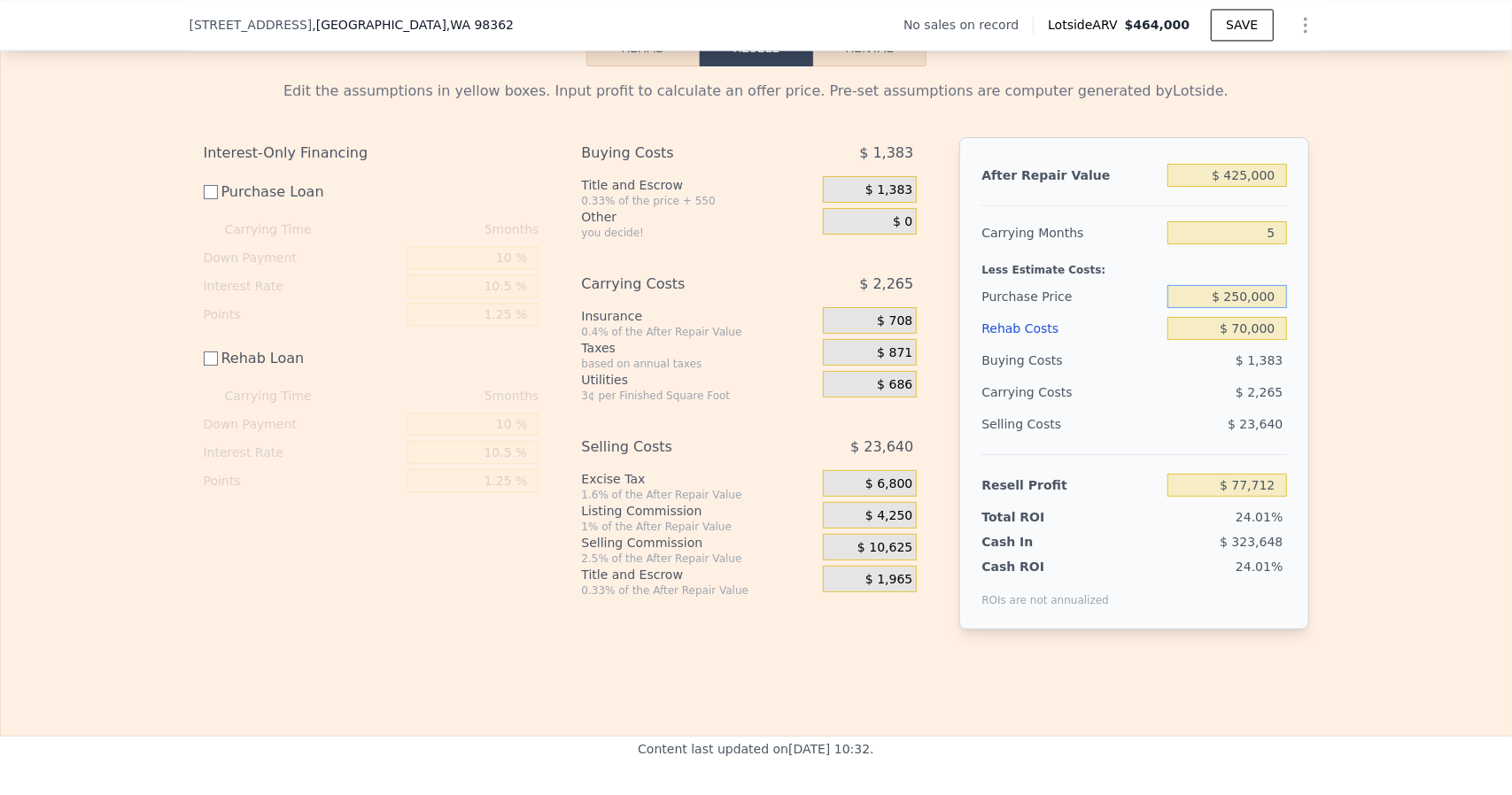
drag, startPoint x: 1244, startPoint y: 302, endPoint x: 1232, endPoint y: 303, distance: 12.0
click at [1232, 303] on input "$ 250,000" at bounding box center [1226, 297] width 118 height 23
type input "$ 285,000"
type input "$ 42,596"
click at [1332, 427] on div "Edit the assumptions in yellow boxes. Input profit to calculate an offer price.…" at bounding box center [756, 361] width 1510 height 591
